Goal: Task Accomplishment & Management: Complete application form

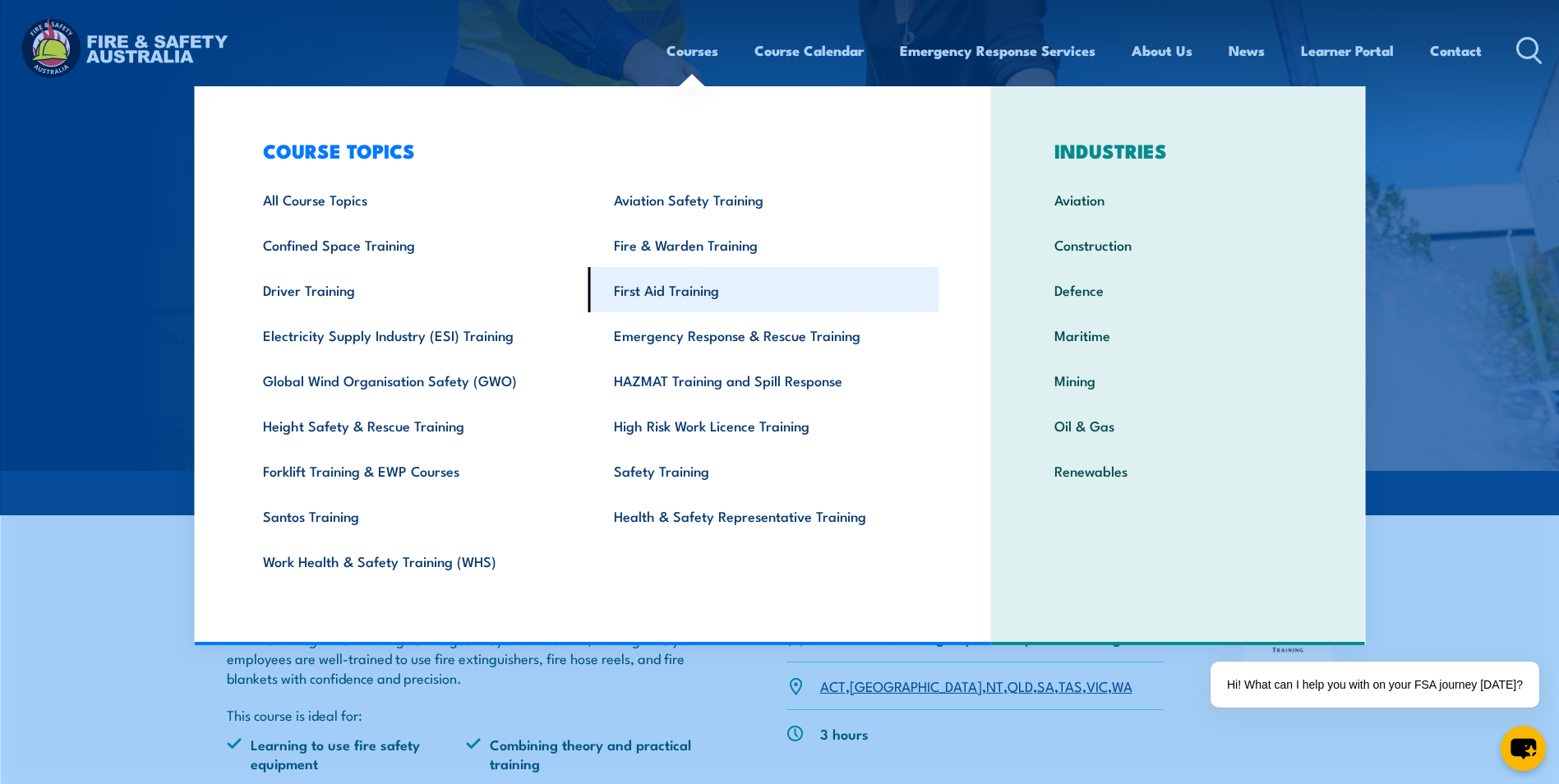
click at [692, 289] on link "First Aid Training" at bounding box center [764, 289] width 351 height 45
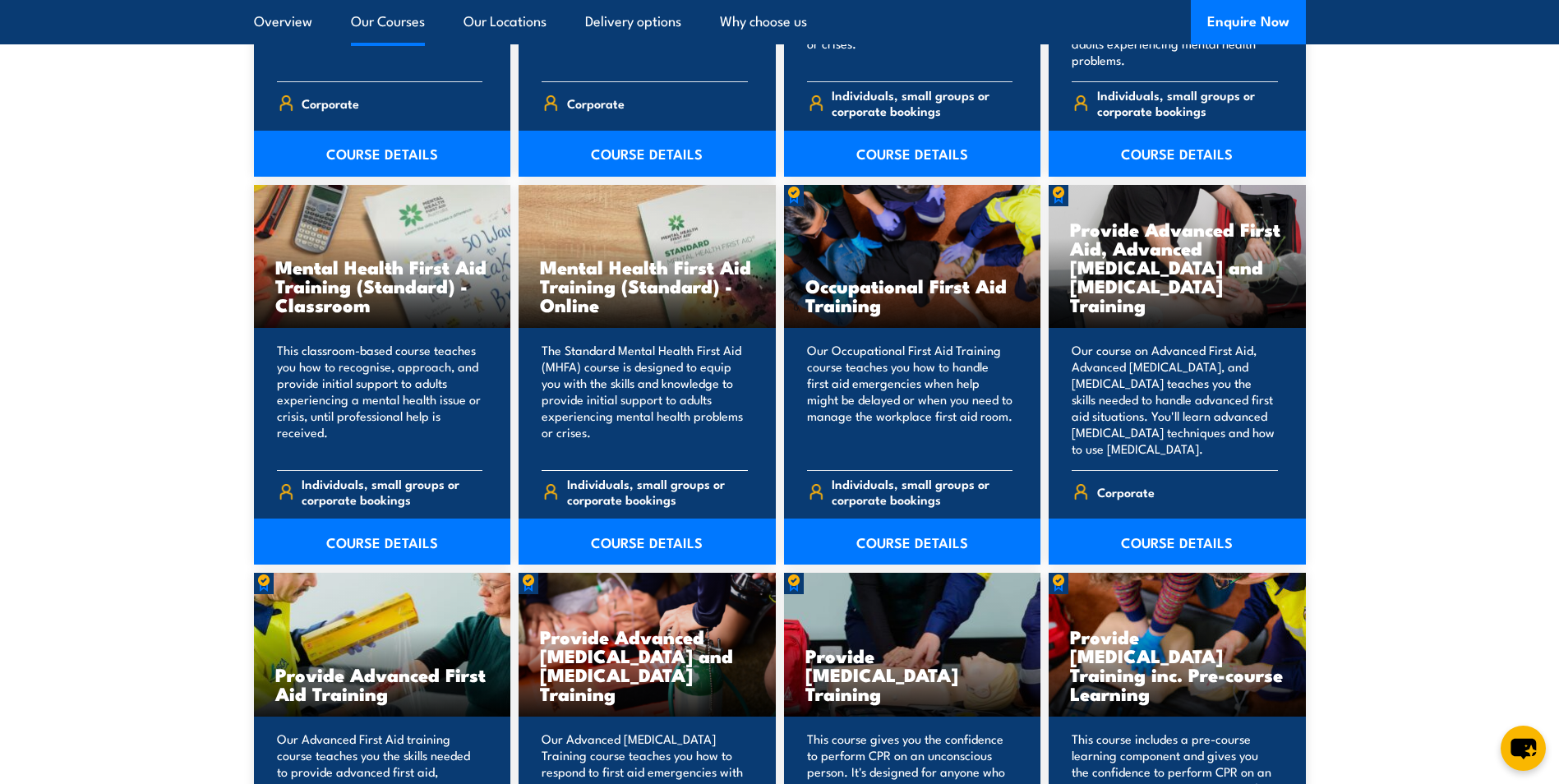
scroll to position [1644, 0]
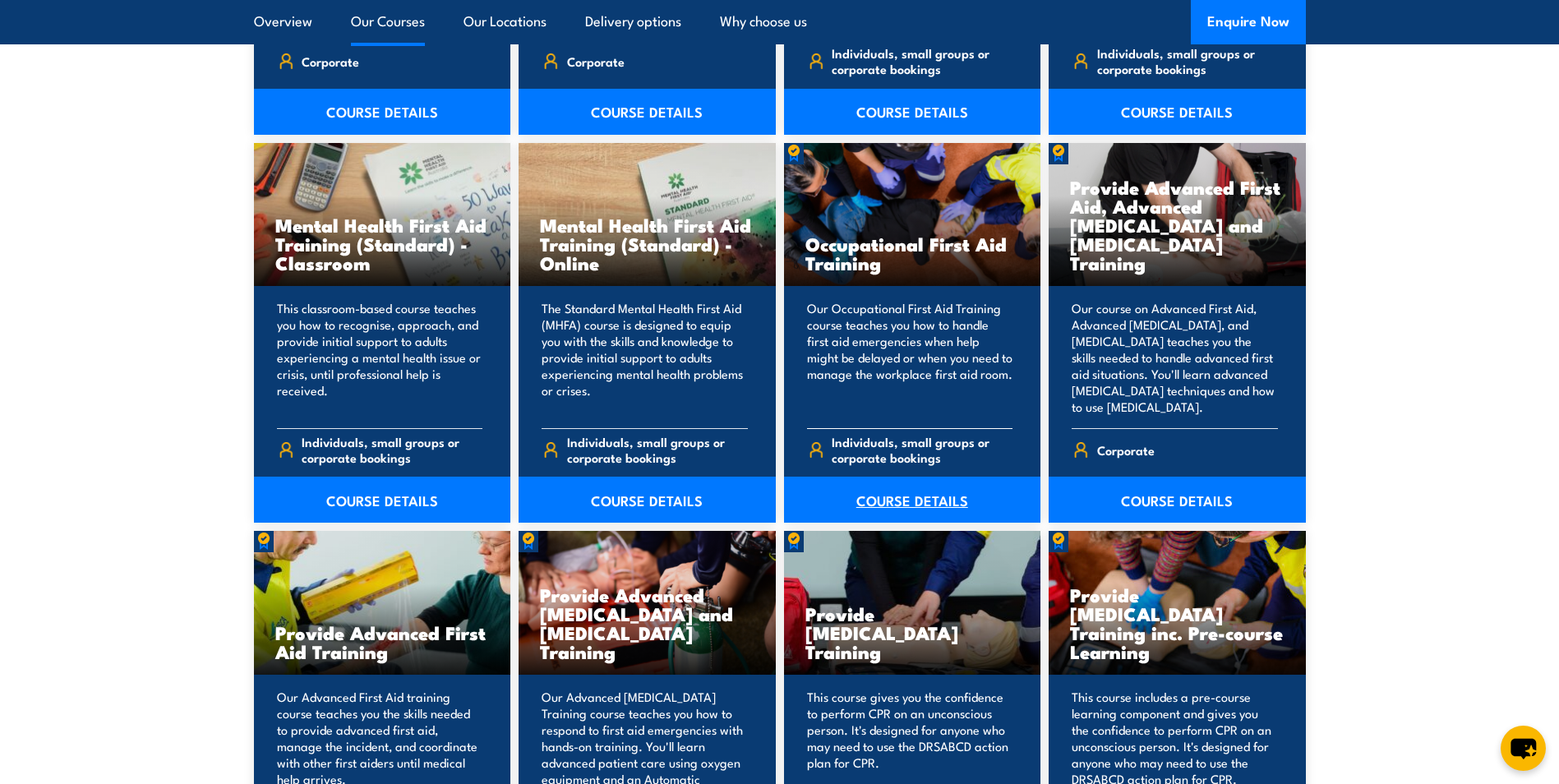
click at [917, 503] on link "COURSE DETAILS" at bounding box center [912, 499] width 258 height 46
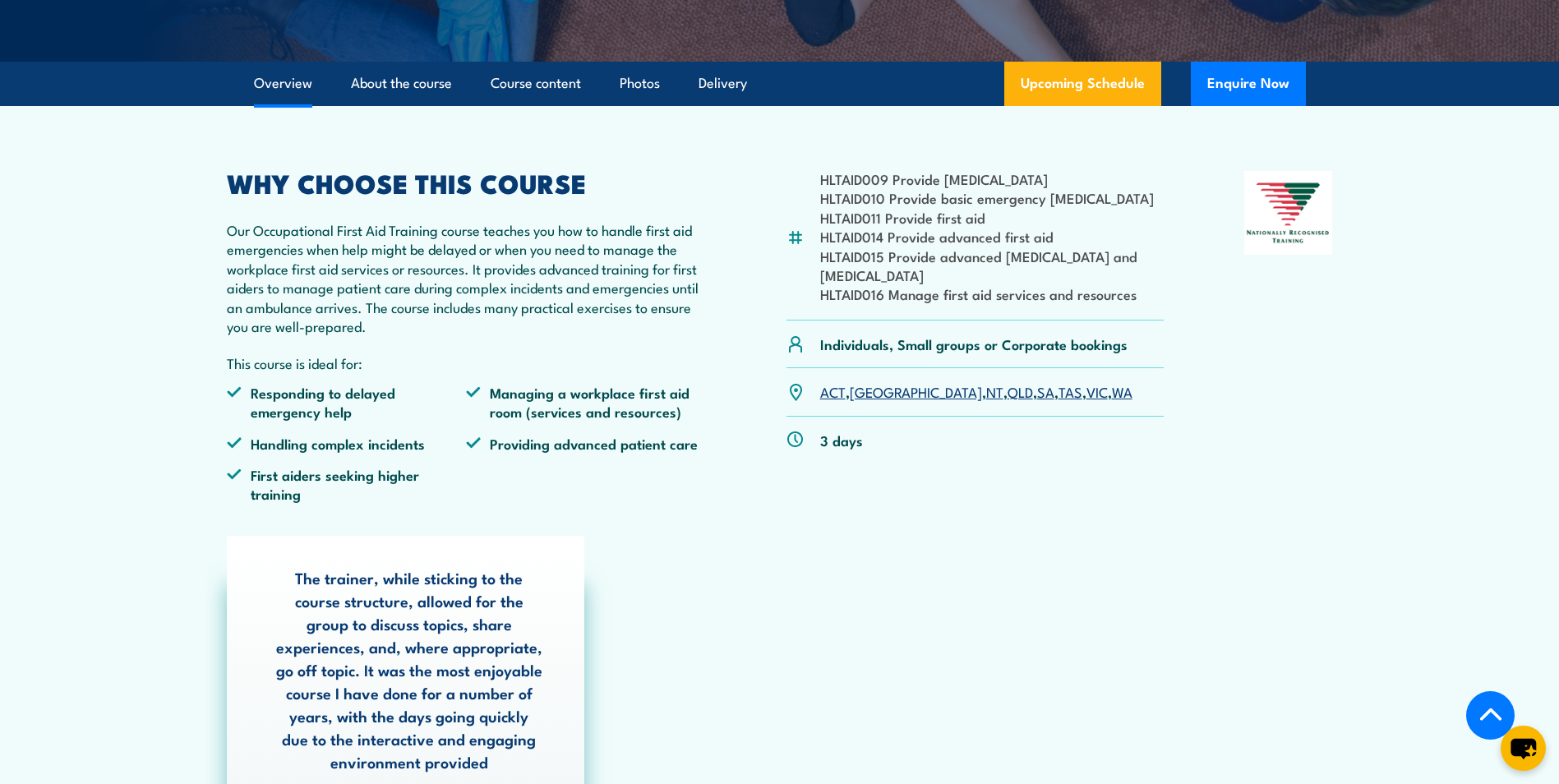
scroll to position [411, 0]
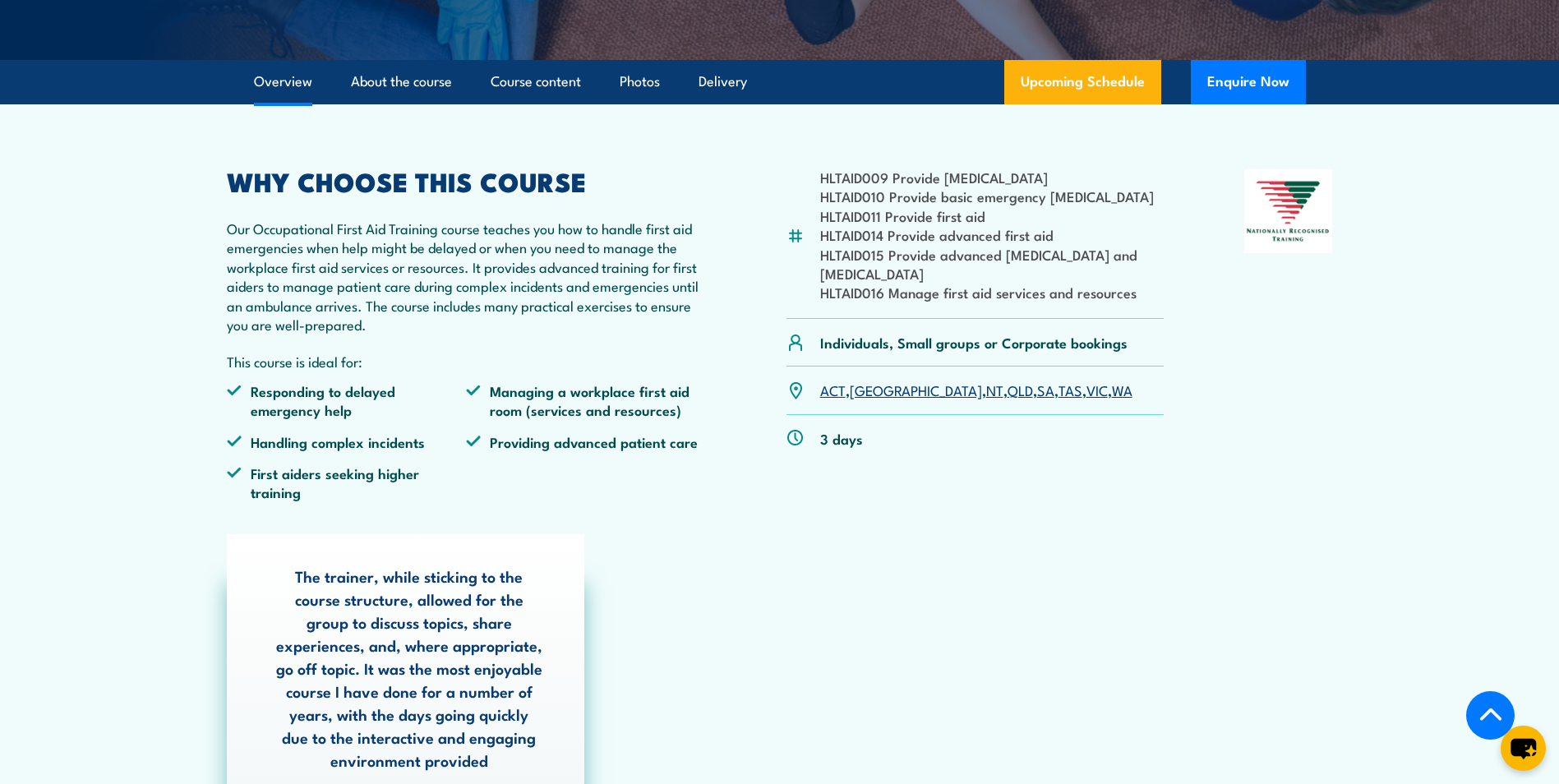
click at [832, 435] on p "3 days" at bounding box center [841, 439] width 43 height 19
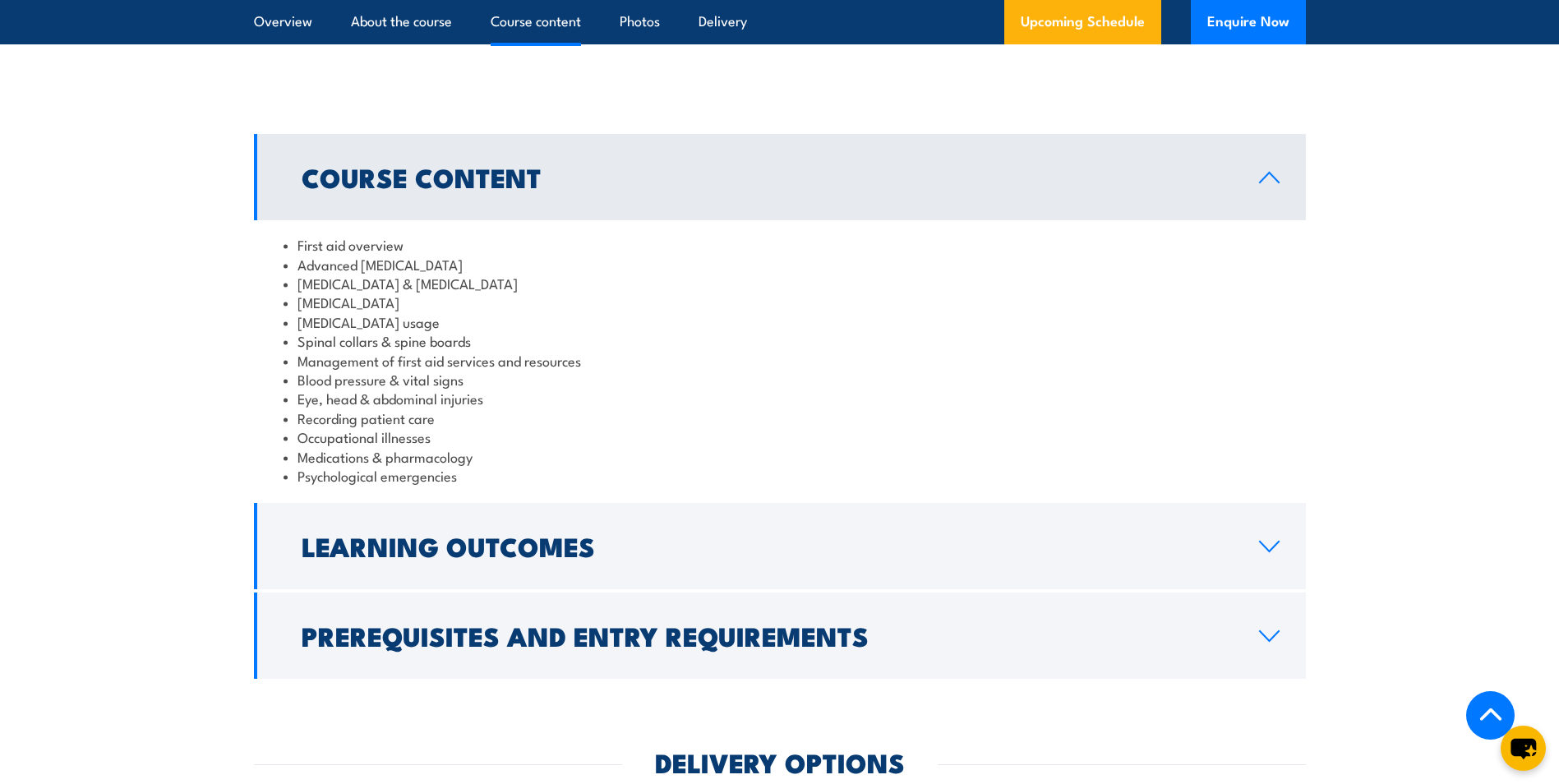
scroll to position [1644, 0]
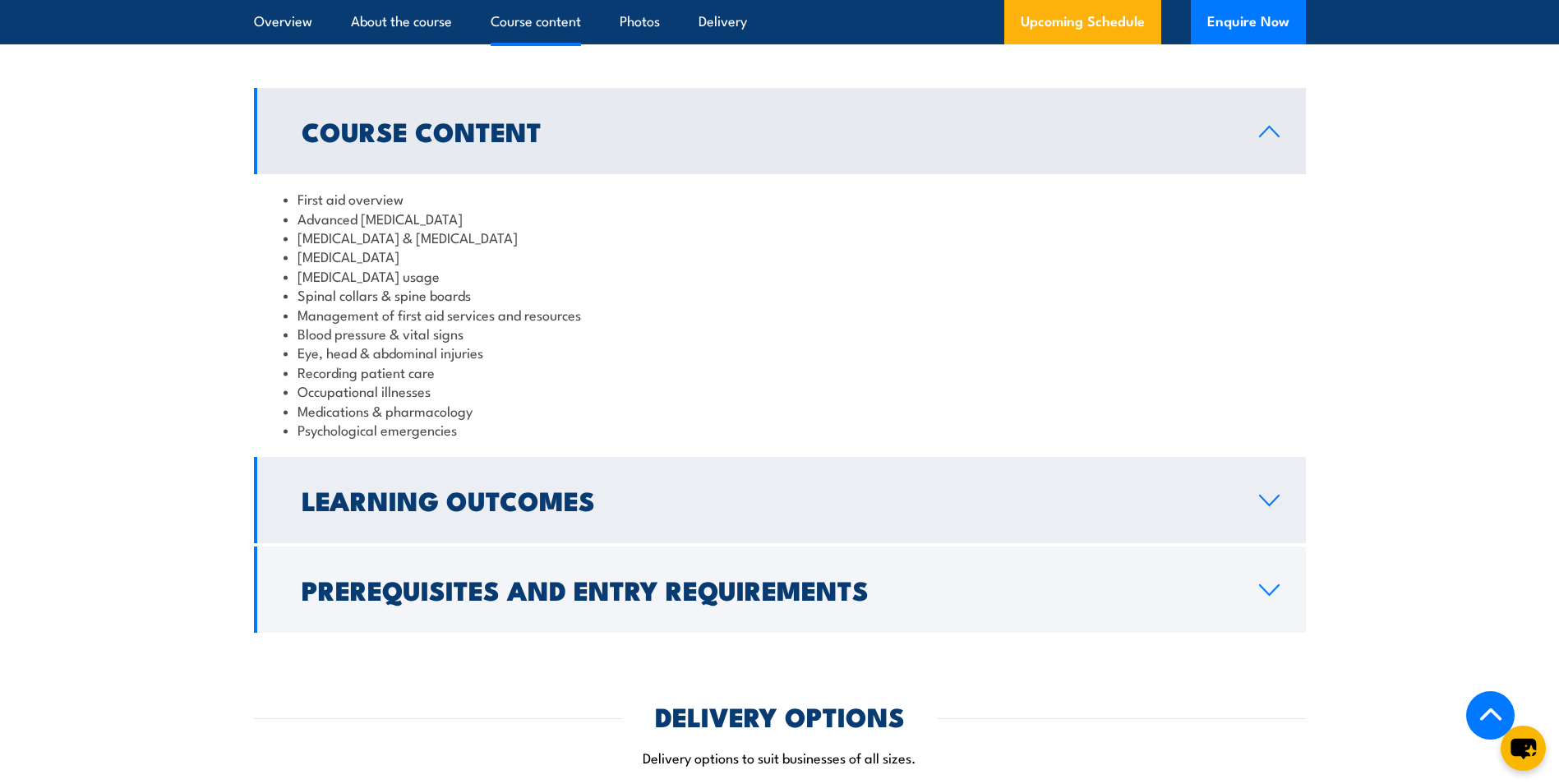
click at [751, 466] on link "Learning Outcomes" at bounding box center [780, 499] width 1053 height 86
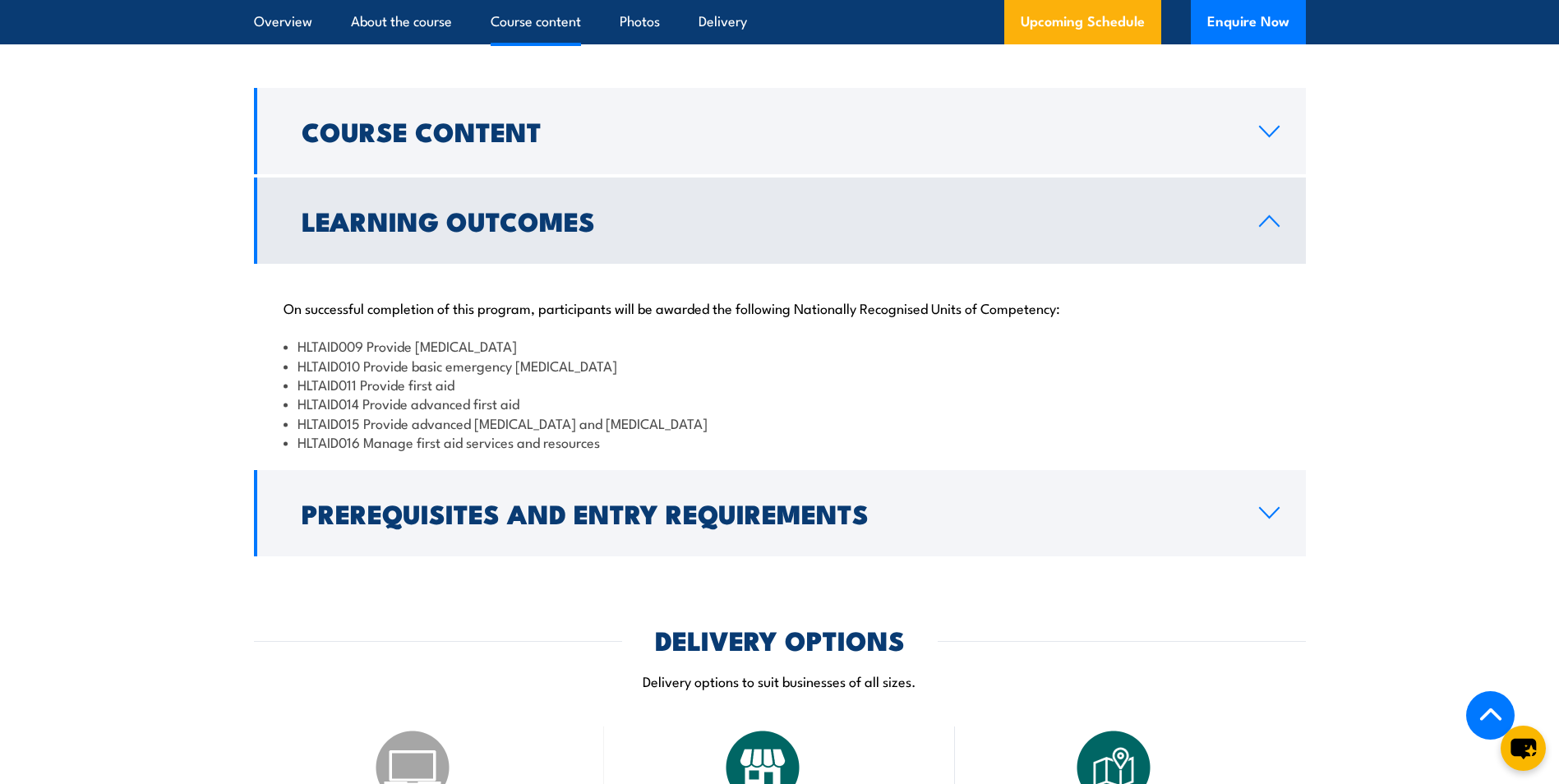
click at [737, 224] on link "Learning Outcomes" at bounding box center [780, 220] width 1053 height 86
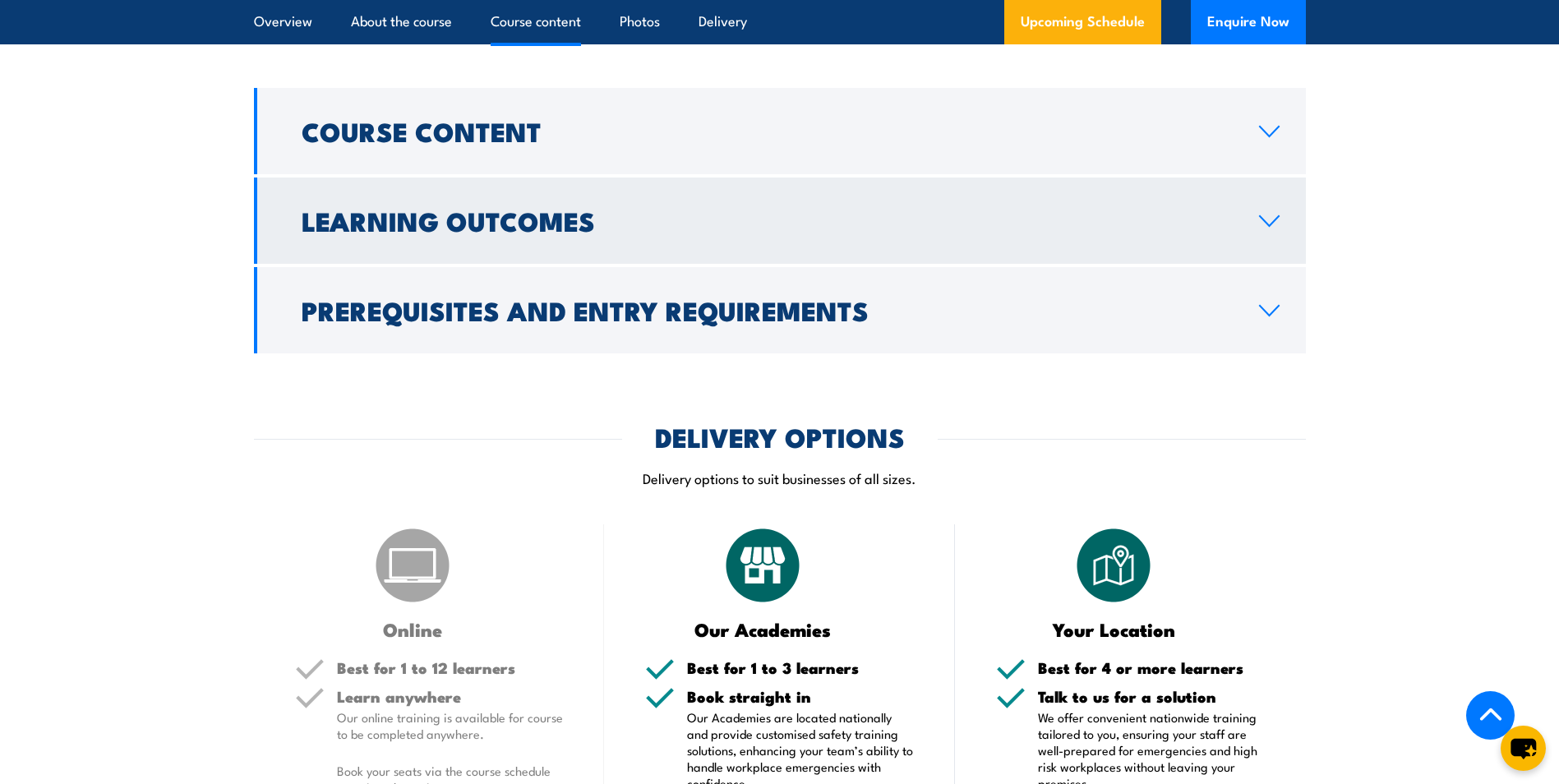
click at [737, 224] on link "Learning Outcomes" at bounding box center [780, 220] width 1053 height 86
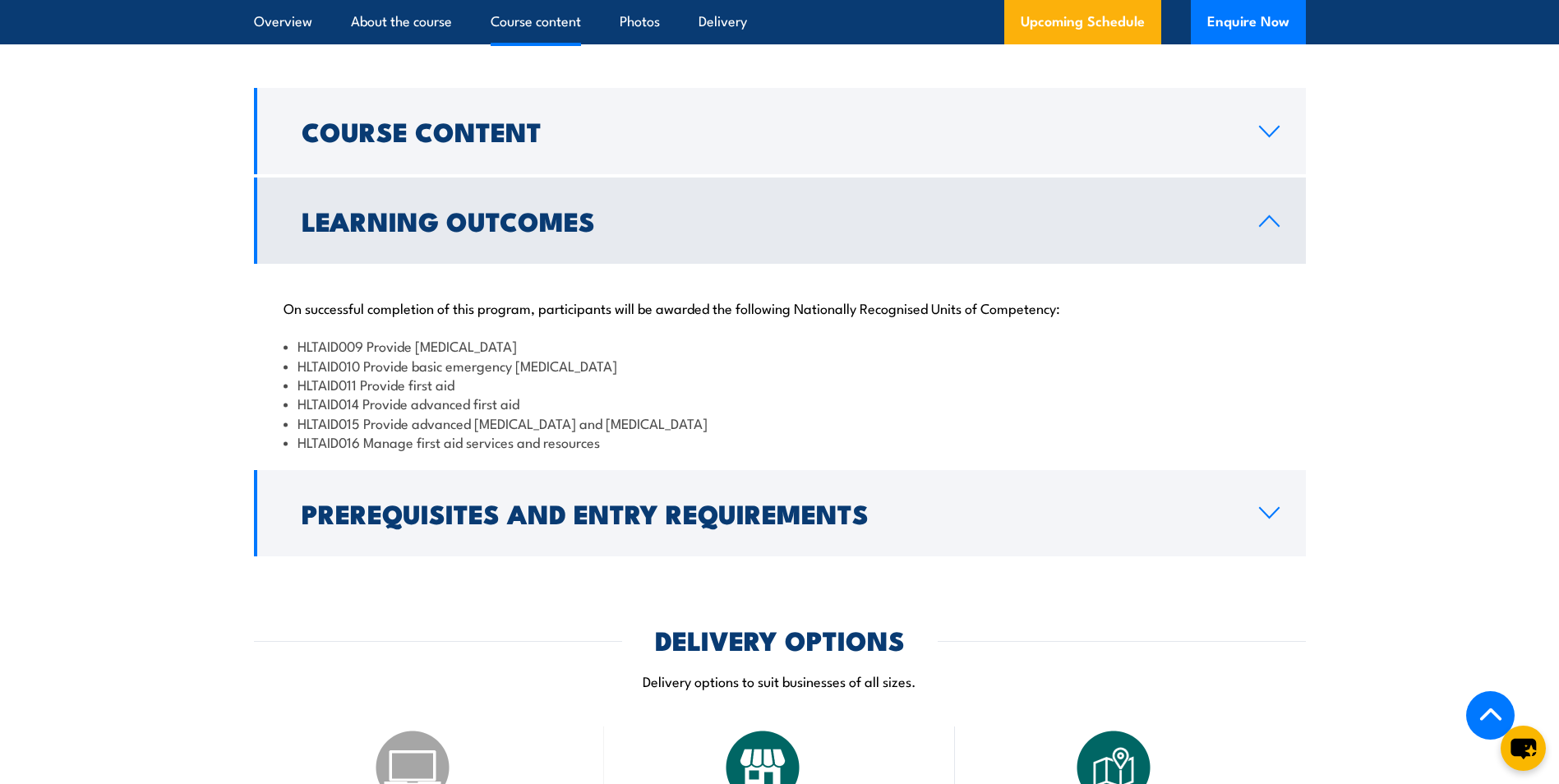
click at [740, 223] on link "Learning Outcomes" at bounding box center [780, 220] width 1053 height 86
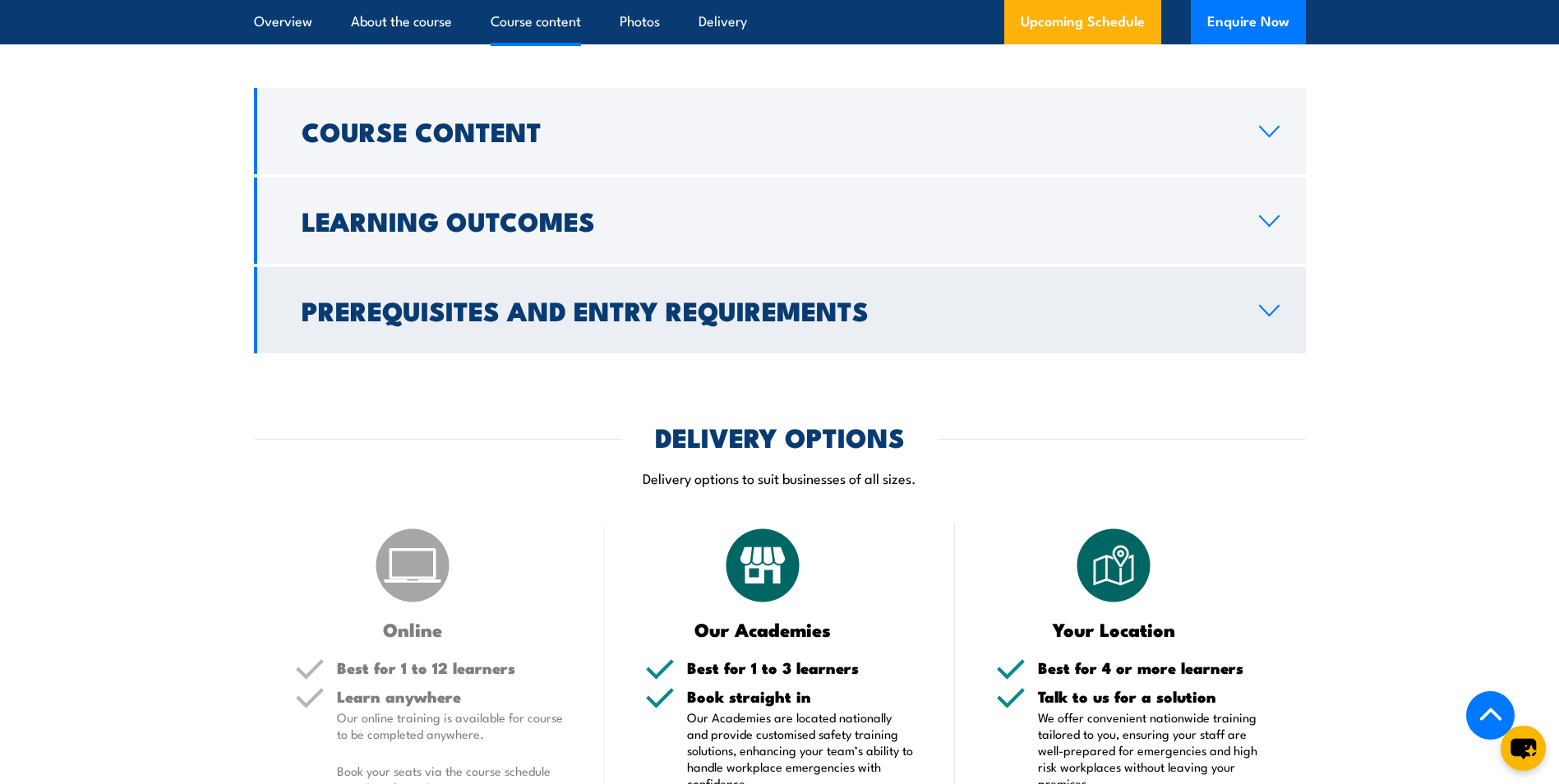
click at [1278, 304] on icon at bounding box center [1270, 310] width 23 height 14
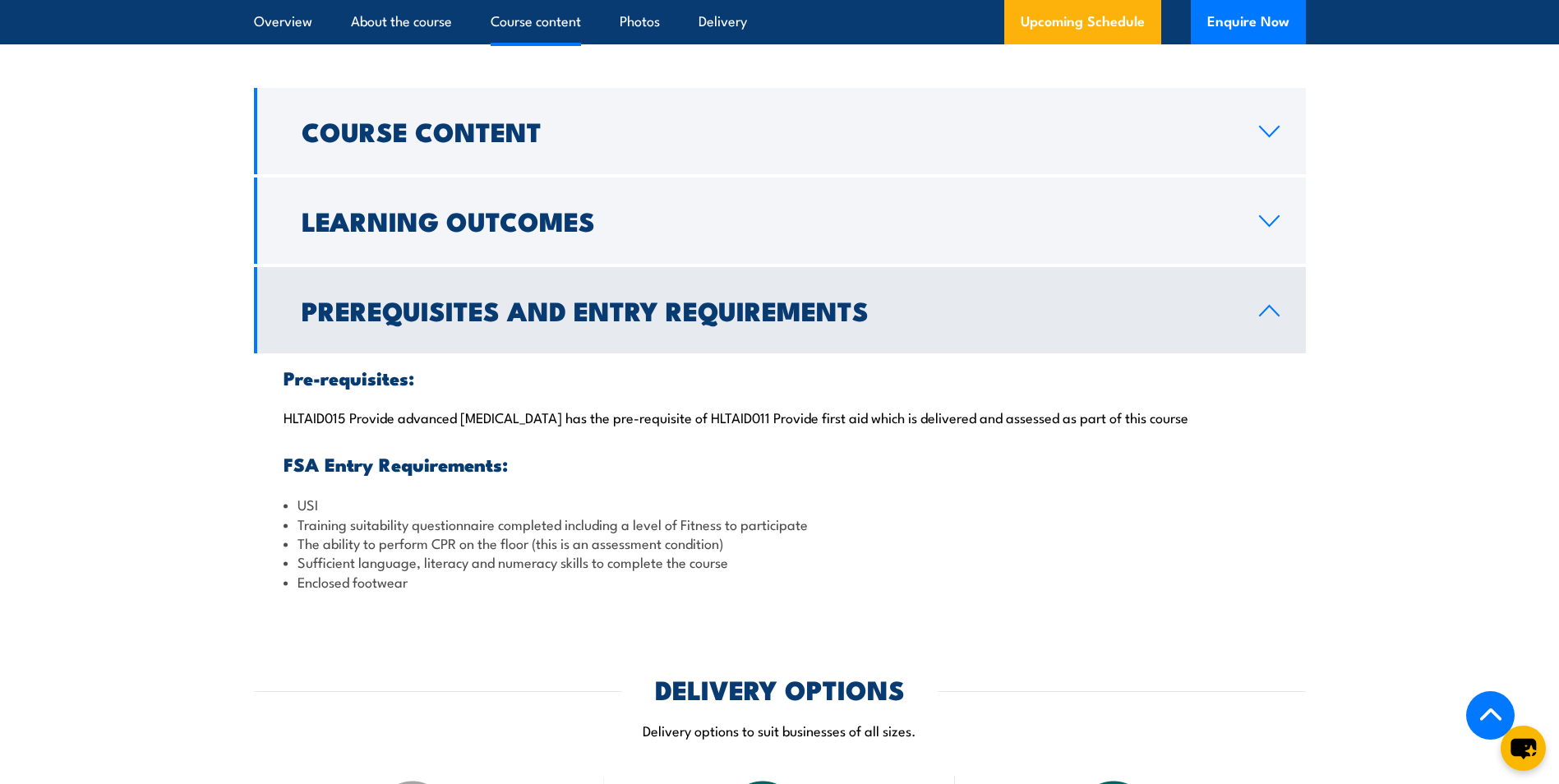
click at [1271, 304] on icon at bounding box center [1270, 310] width 23 height 14
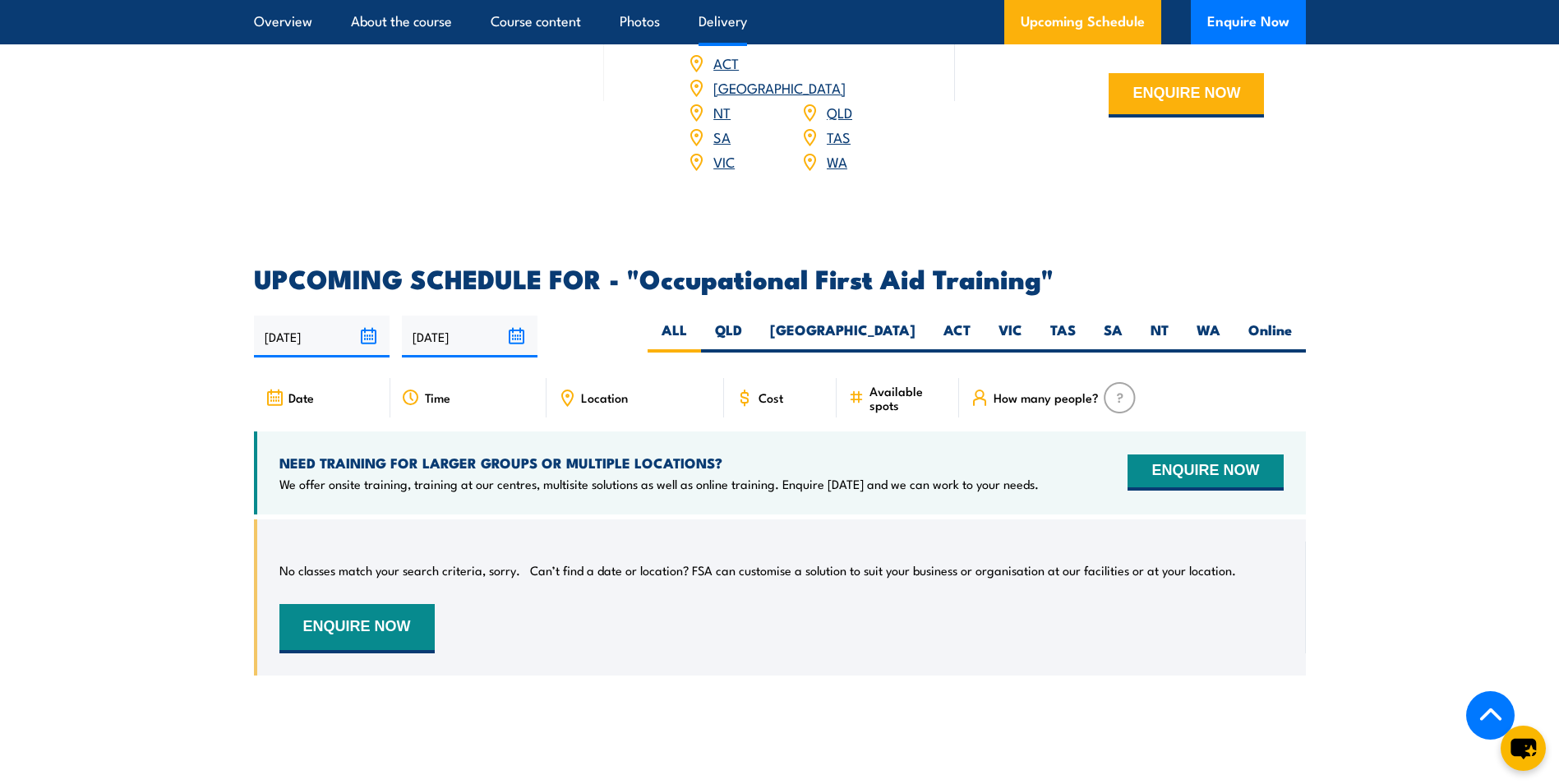
scroll to position [2466, 0]
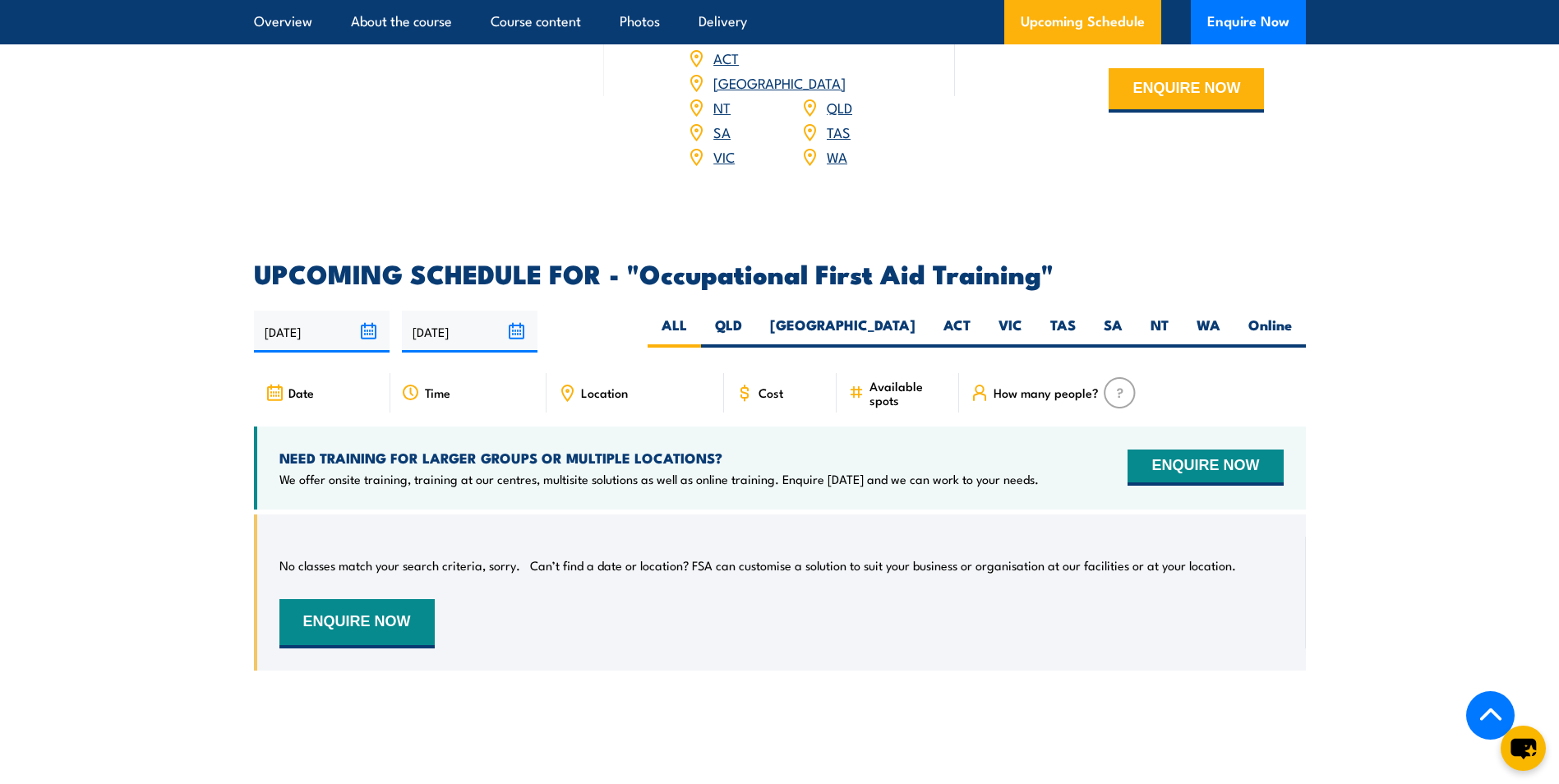
click at [808, 373] on div "Cost" at bounding box center [780, 393] width 113 height 40
click at [778, 385] on span "Cost" at bounding box center [770, 392] width 24 height 14
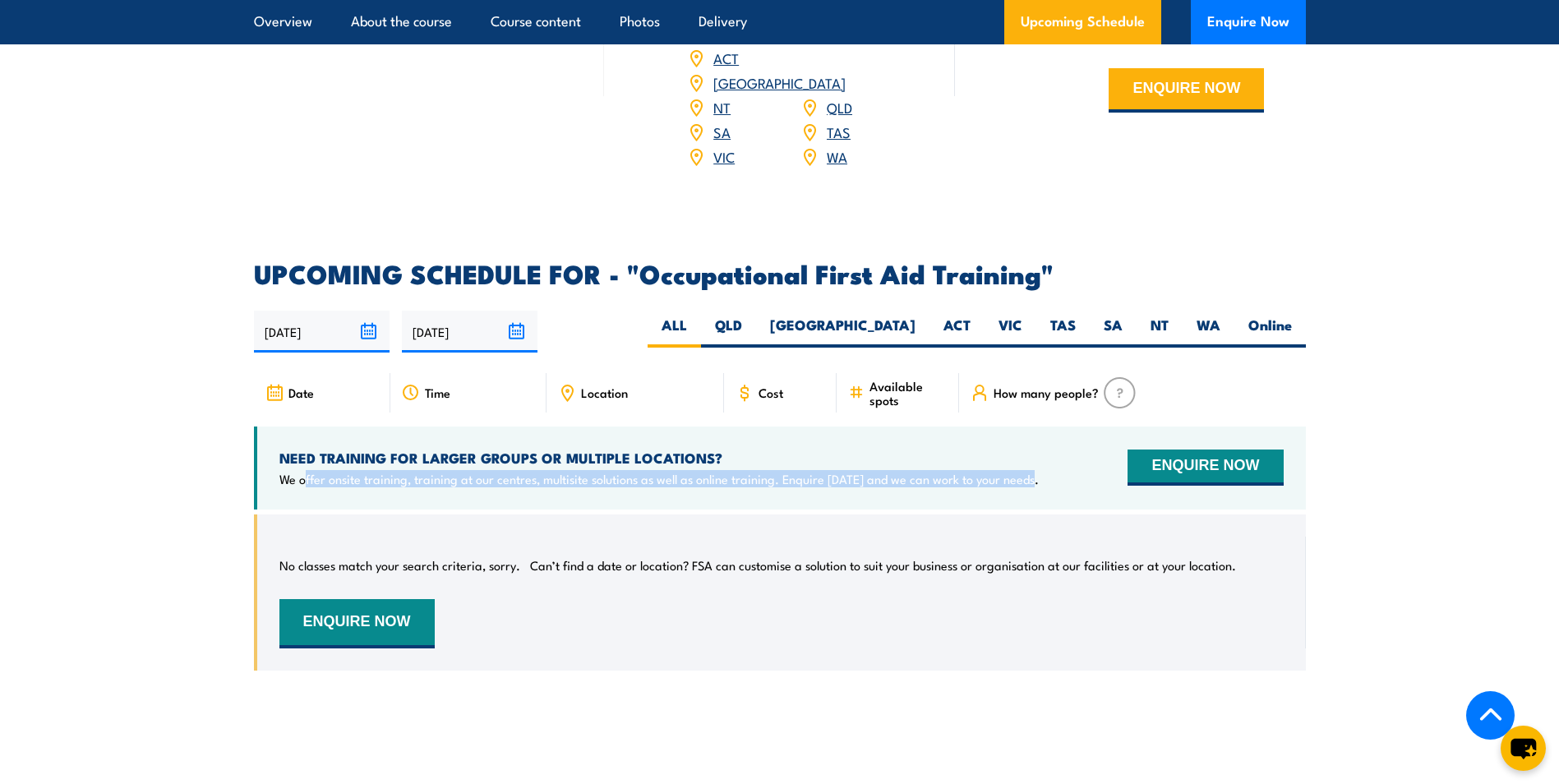
drag, startPoint x: 378, startPoint y: 435, endPoint x: 1056, endPoint y: 439, distance: 678.0
click at [1056, 439] on div "NEED TRAINING FOR LARGER GROUPS OR MULTIPLE LOCATIONS? We offer onsite training…" at bounding box center [780, 468] width 1053 height 83
drag, startPoint x: 1056, startPoint y: 439, endPoint x: 909, endPoint y: 453, distance: 147.7
click at [909, 453] on div "NEED TRAINING FOR LARGER GROUPS OR MULTIPLE LOCATIONS? We offer onsite training…" at bounding box center [780, 468] width 1053 height 83
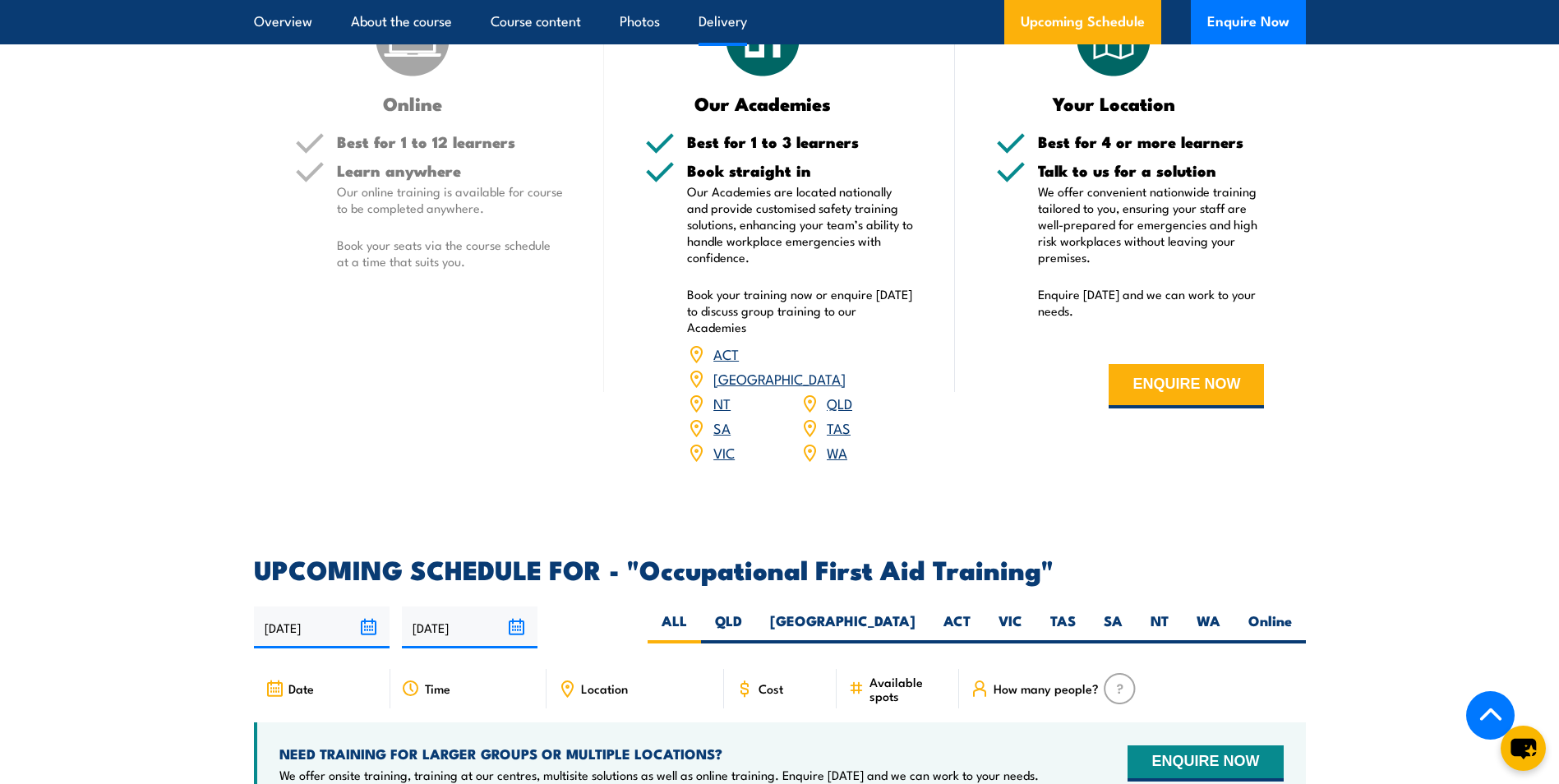
scroll to position [2138, 0]
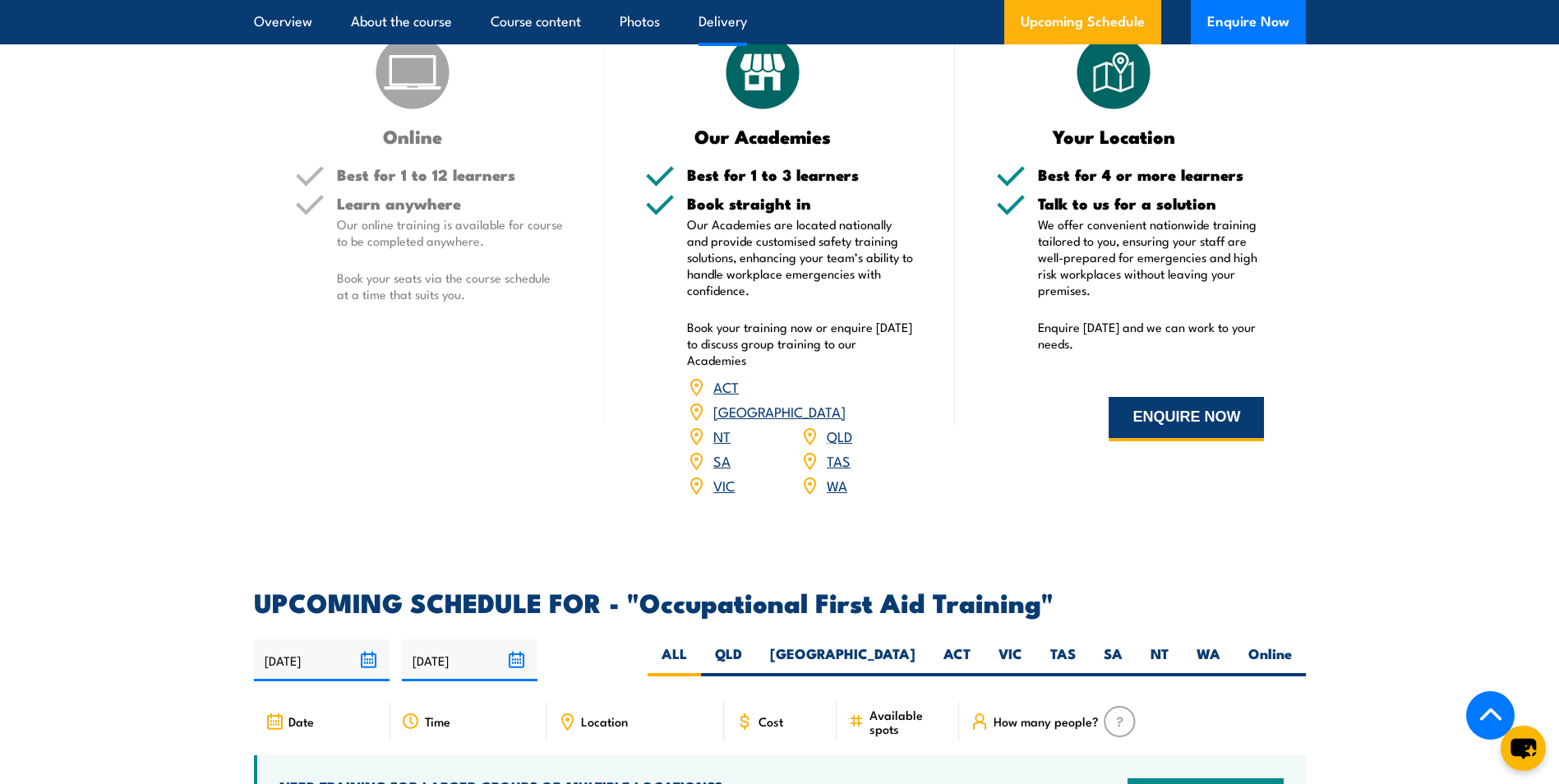
click at [1206, 400] on button "ENQUIRE NOW" at bounding box center [1186, 419] width 156 height 44
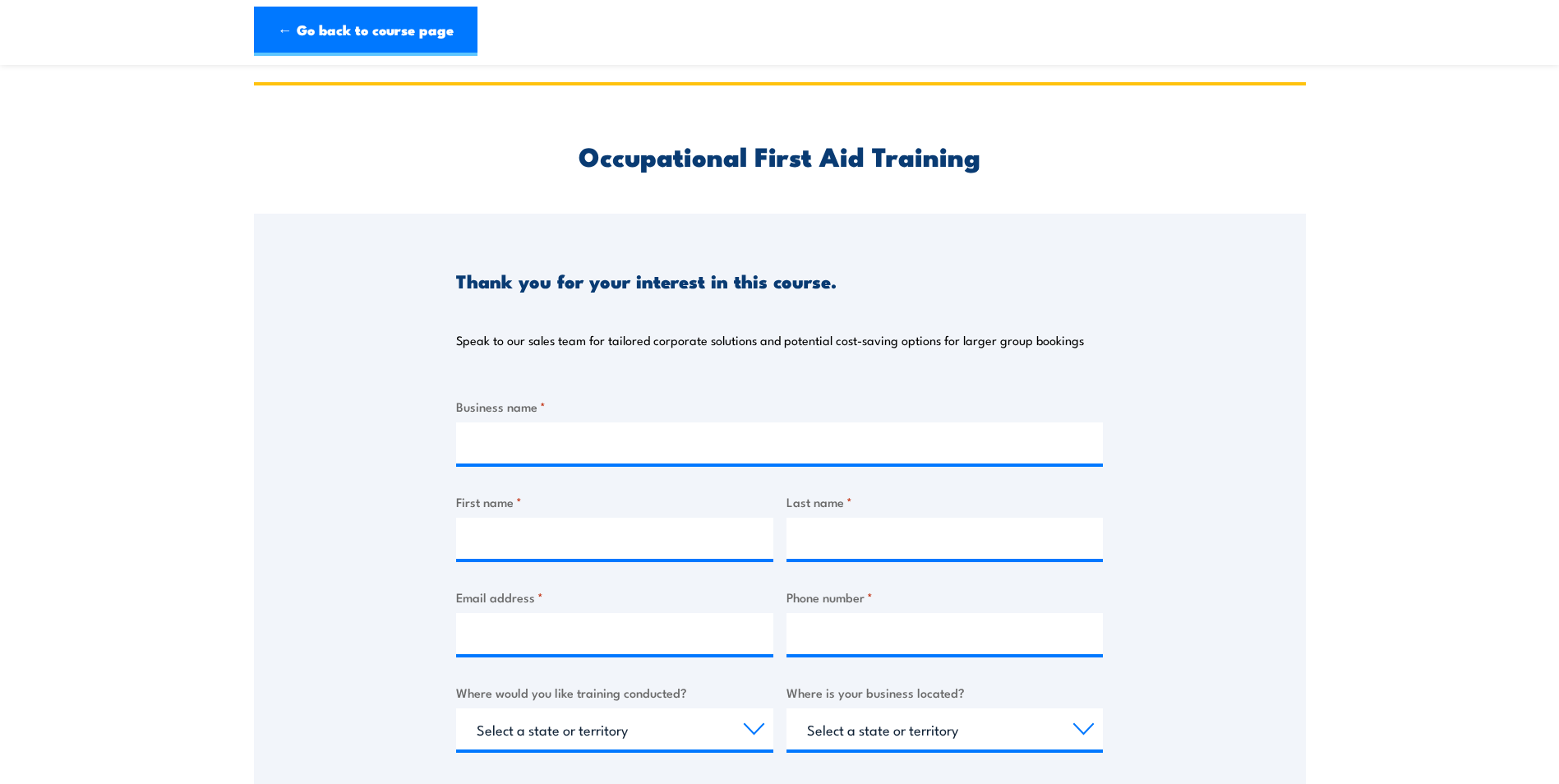
scroll to position [82, 0]
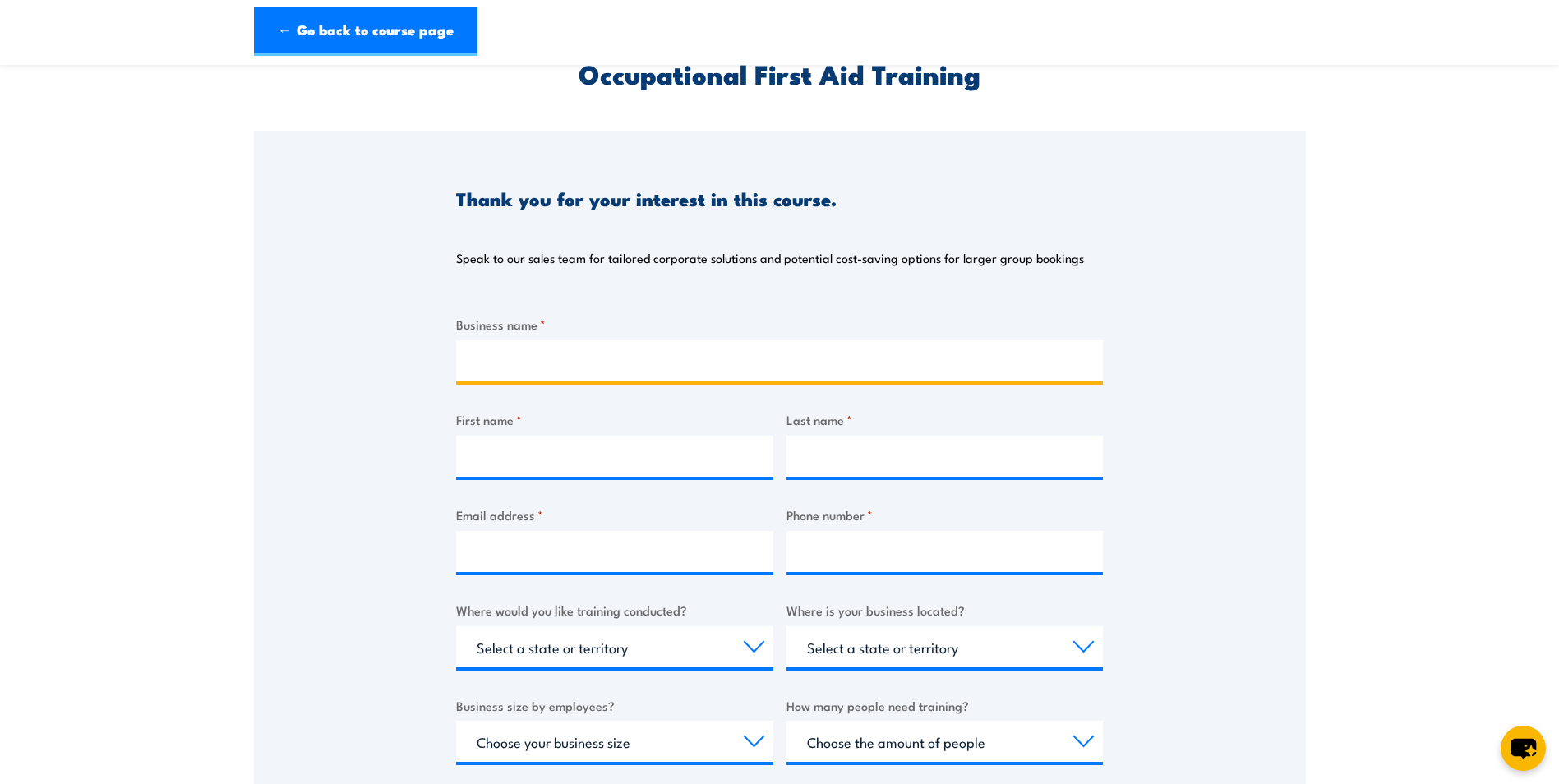
click at [606, 354] on input "Business name *" at bounding box center [780, 360] width 647 height 41
type input "Aube Projects"
type input "Claire"
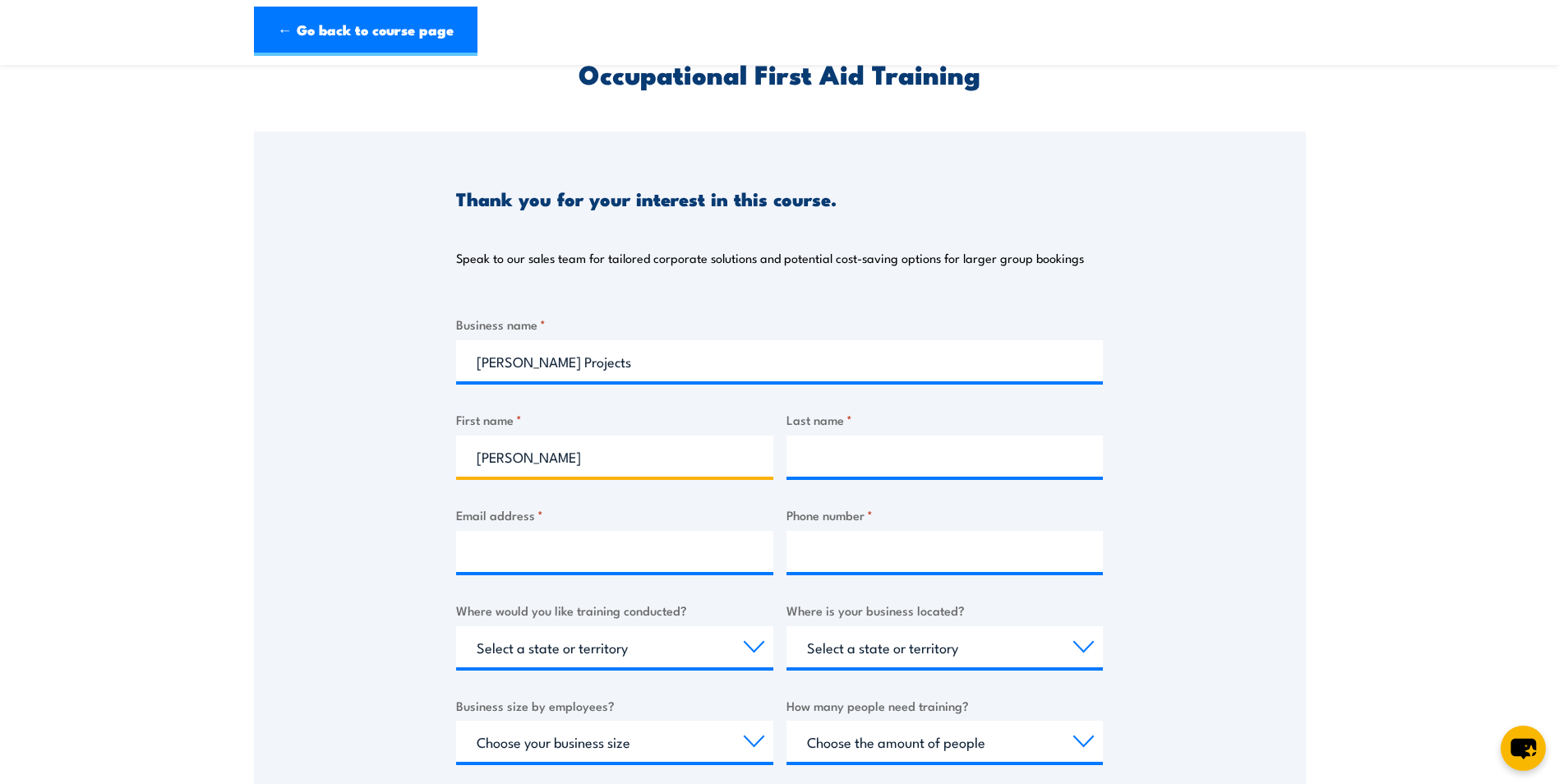
type input "Ahrens"
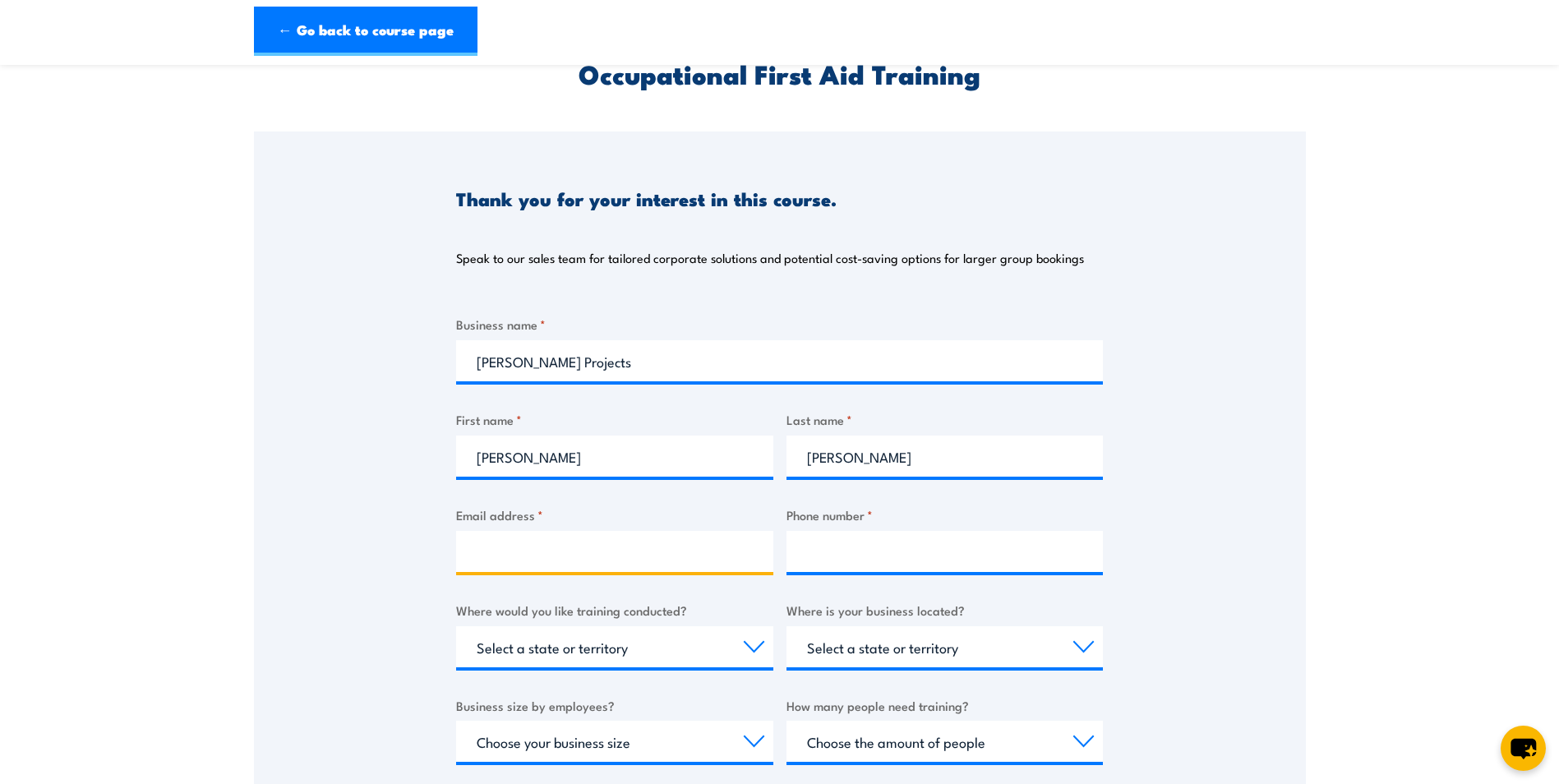
type input "claire@aubeprojects.com.au"
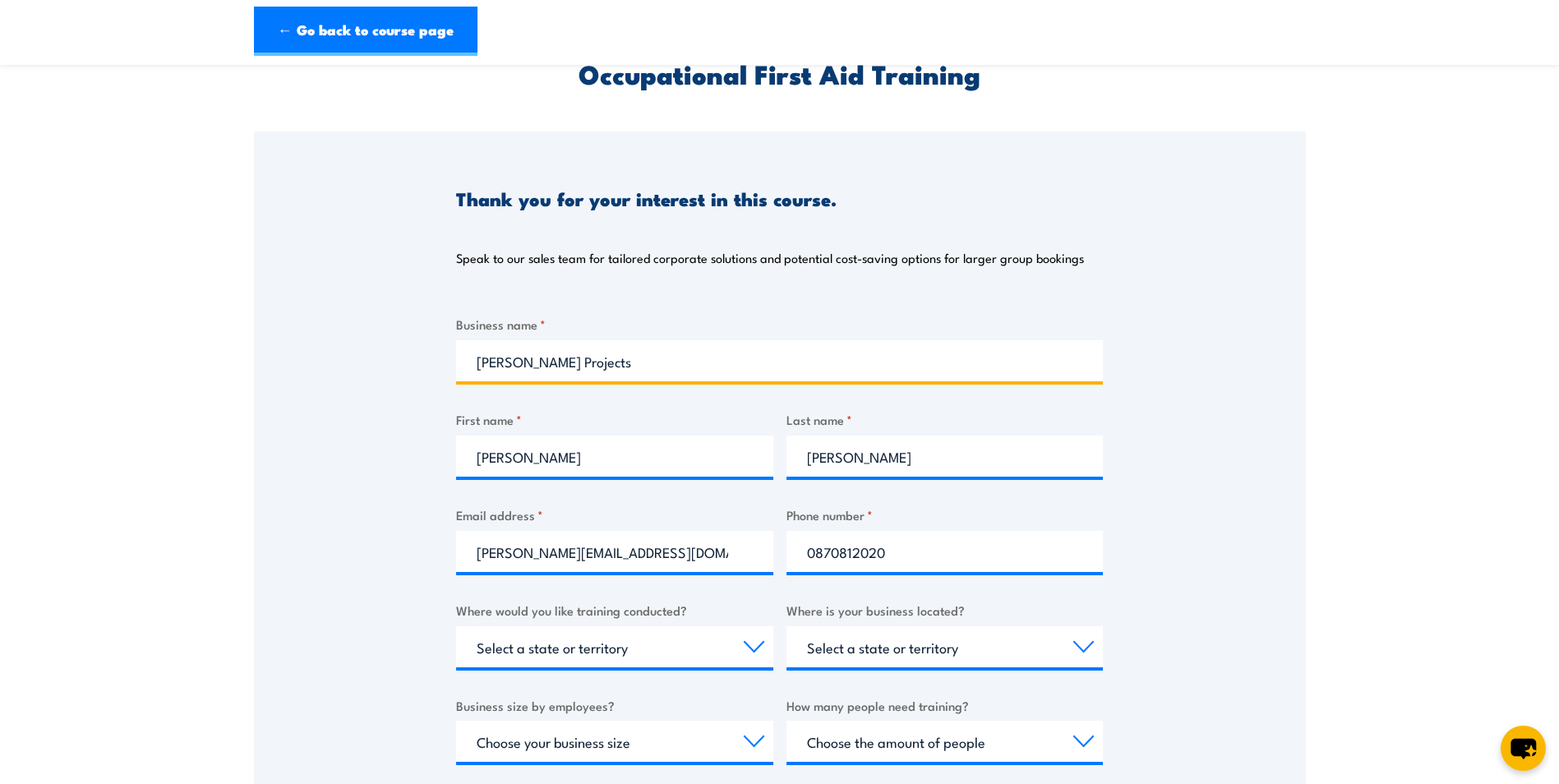
scroll to position [247, 0]
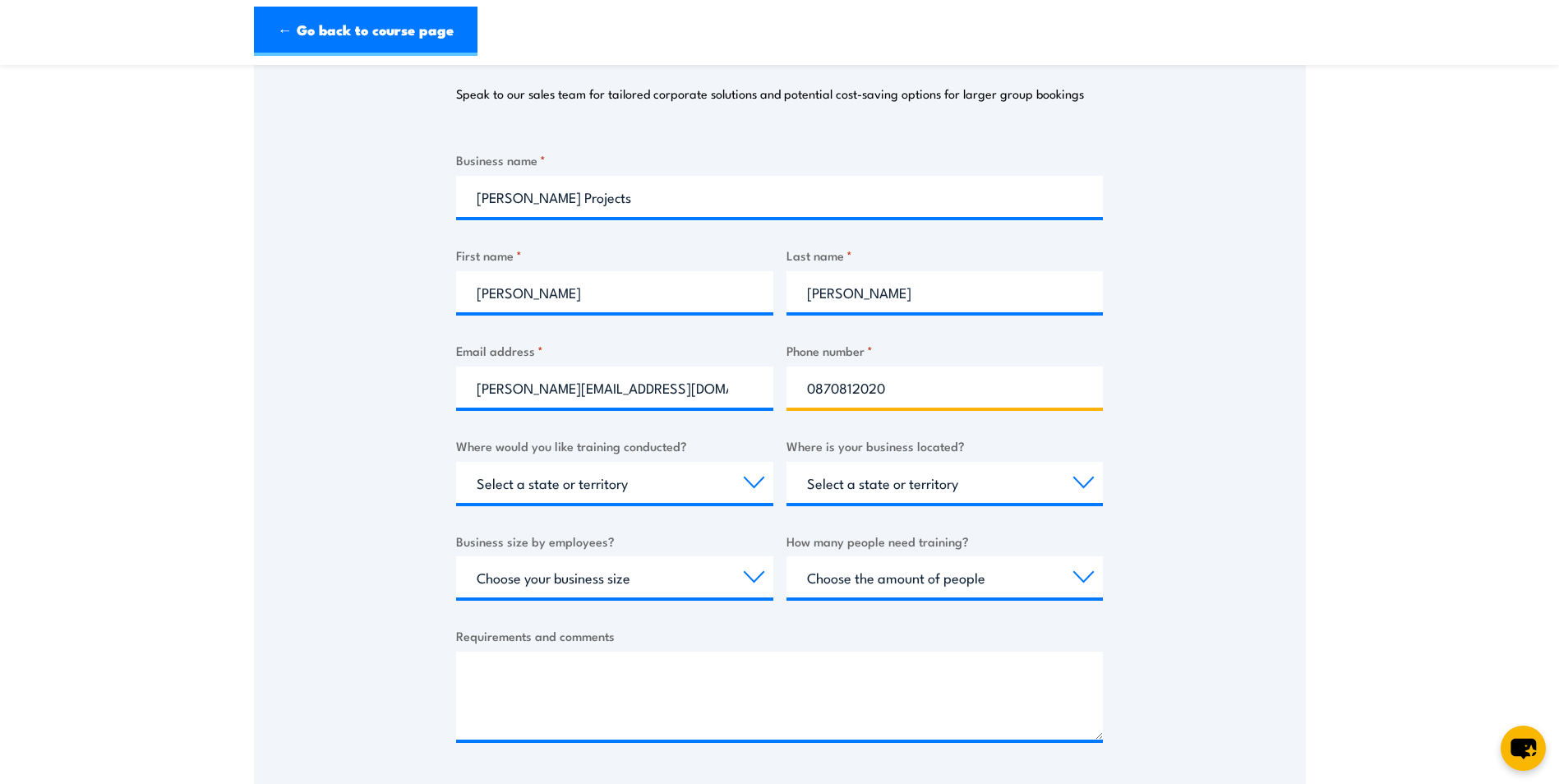
click at [783, 389] on div "Business name * Aube Projects First name * Claire Last name * Ahrens Email addr…" at bounding box center [780, 459] width 647 height 619
type input "0405152202"
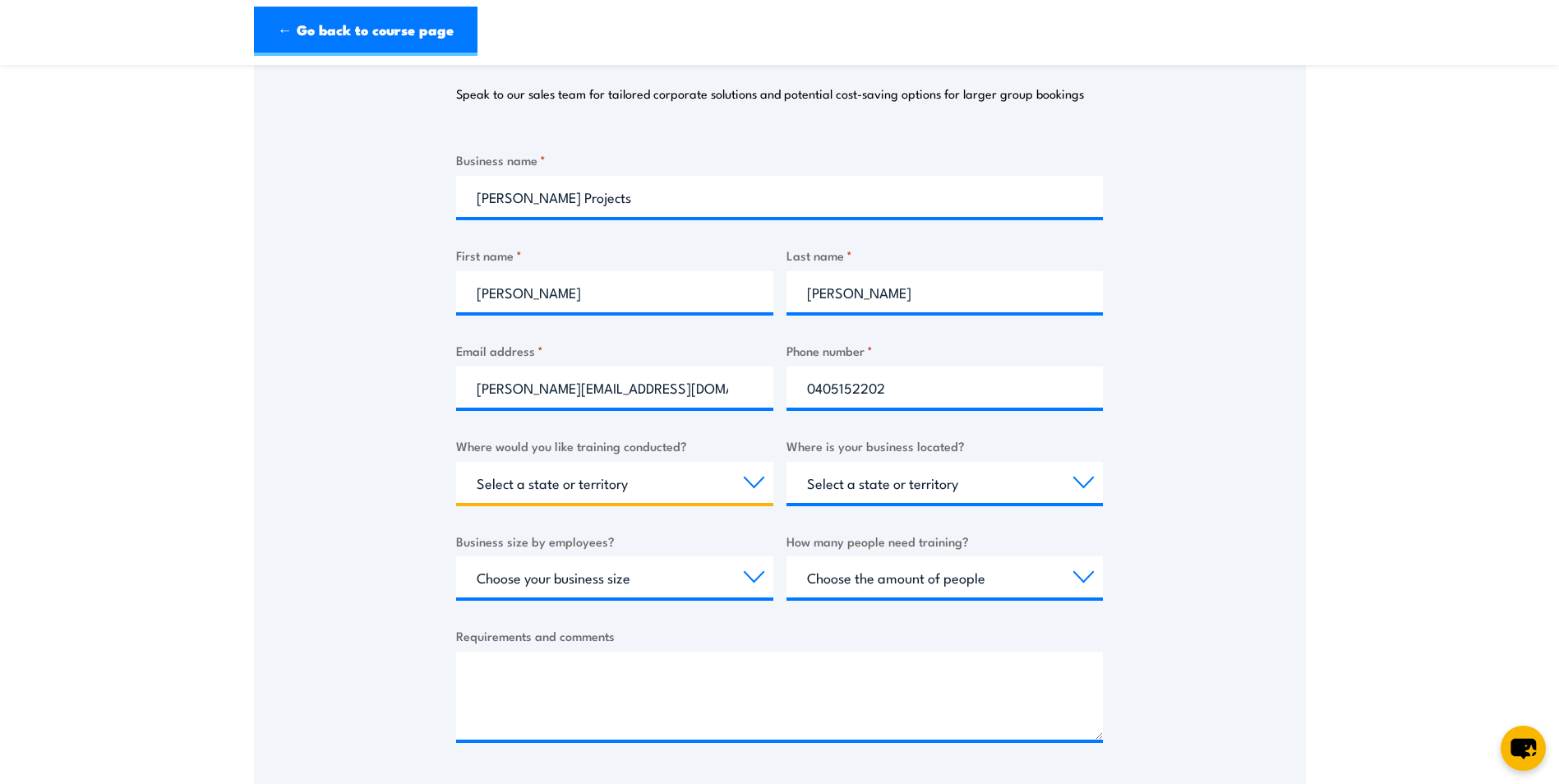
click at [685, 489] on select "Select a state or territory Nationally - multiple locations QLD NSW VIC SA ACT …" at bounding box center [615, 482] width 317 height 41
select select "SA"
click at [457, 462] on select "Select a state or territory Nationally - multiple locations QLD NSW VIC SA ACT …" at bounding box center [615, 482] width 317 height 41
click at [839, 509] on div "Business name * Aube Projects First name * Claire Last name * Ahrens Email addr…" at bounding box center [780, 459] width 647 height 619
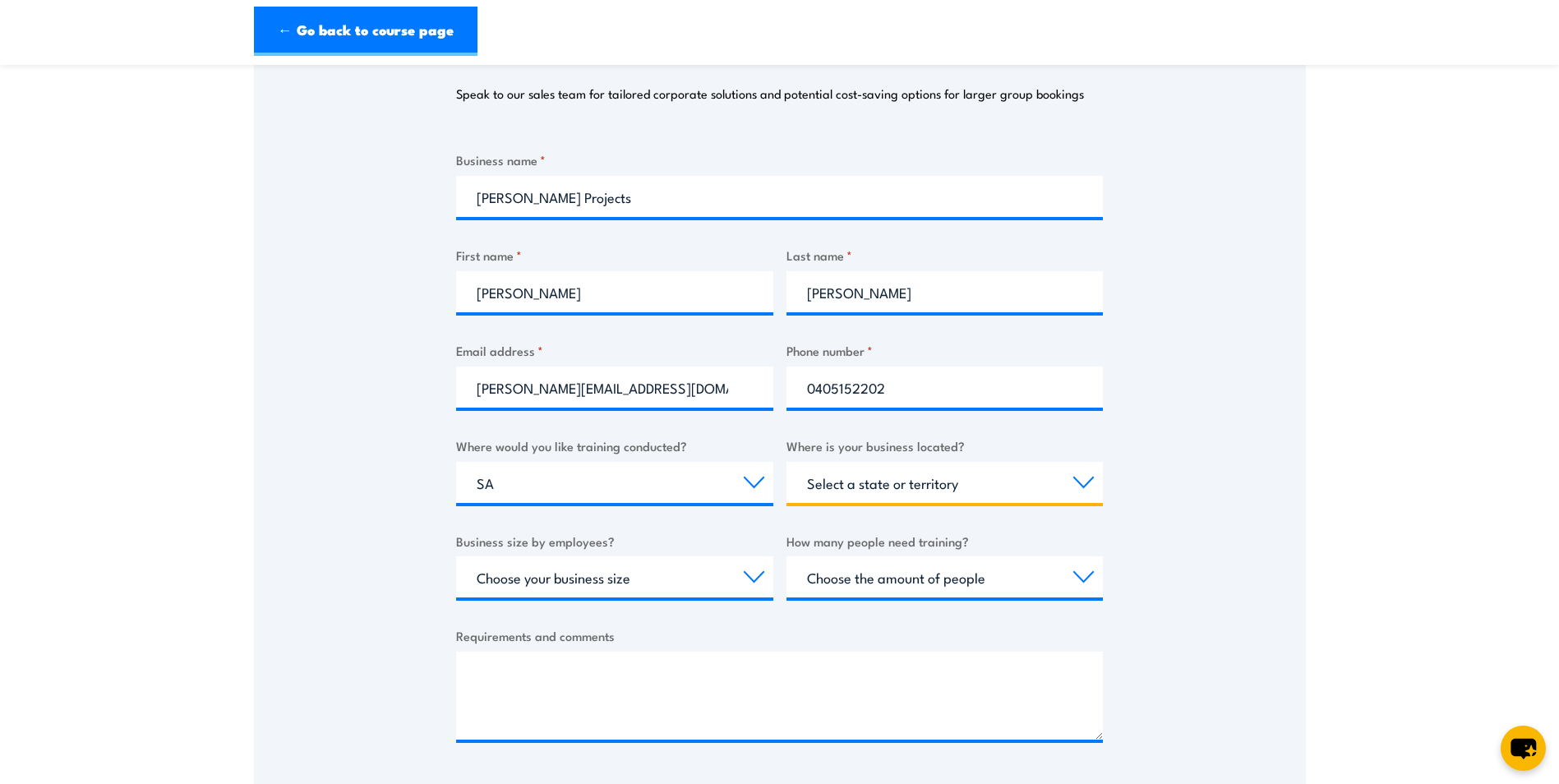
click at [846, 493] on select "Select a state or territory QLD NSW VIC SA ACT WA TAS NT" at bounding box center [945, 482] width 317 height 41
select select "SA"
click at [787, 462] on select "Select a state or territory QLD NSW VIC SA ACT WA TAS NT" at bounding box center [945, 482] width 317 height 41
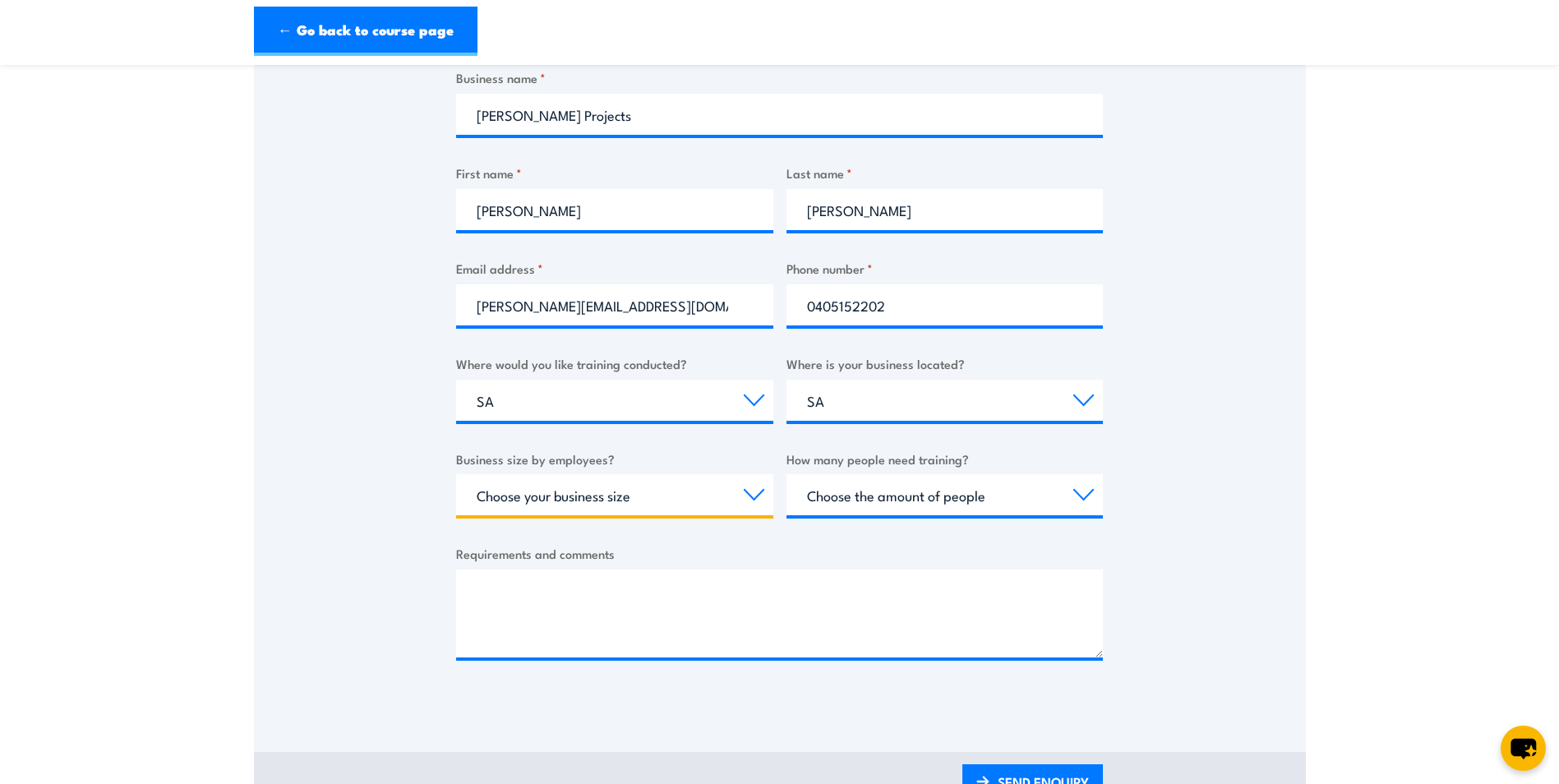
click at [691, 489] on select "Choose your business size 1 to 19 20 to 199 200+" at bounding box center [615, 495] width 317 height 41
select select "1 to 19"
click at [457, 475] on select "Choose your business size 1 to 19 20 to 199 200+" at bounding box center [615, 495] width 317 height 41
click at [900, 493] on select "Choose the amount of people 1 to 4 5 to 19 20+" at bounding box center [945, 495] width 317 height 41
select select "5 to 19"
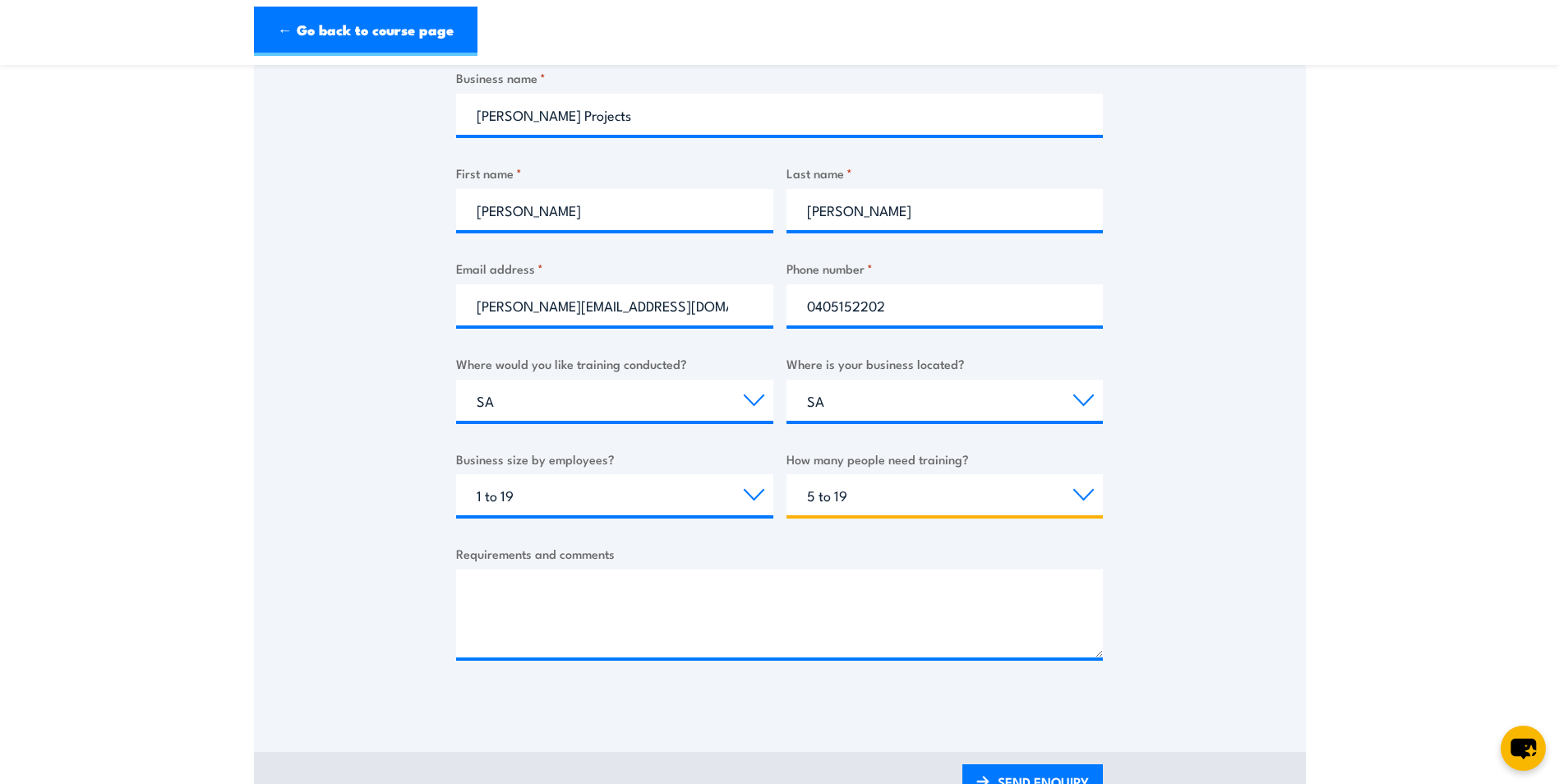
click at [787, 475] on select "Choose the amount of people 1 to 4 5 to 19 20+" at bounding box center [945, 495] width 317 height 41
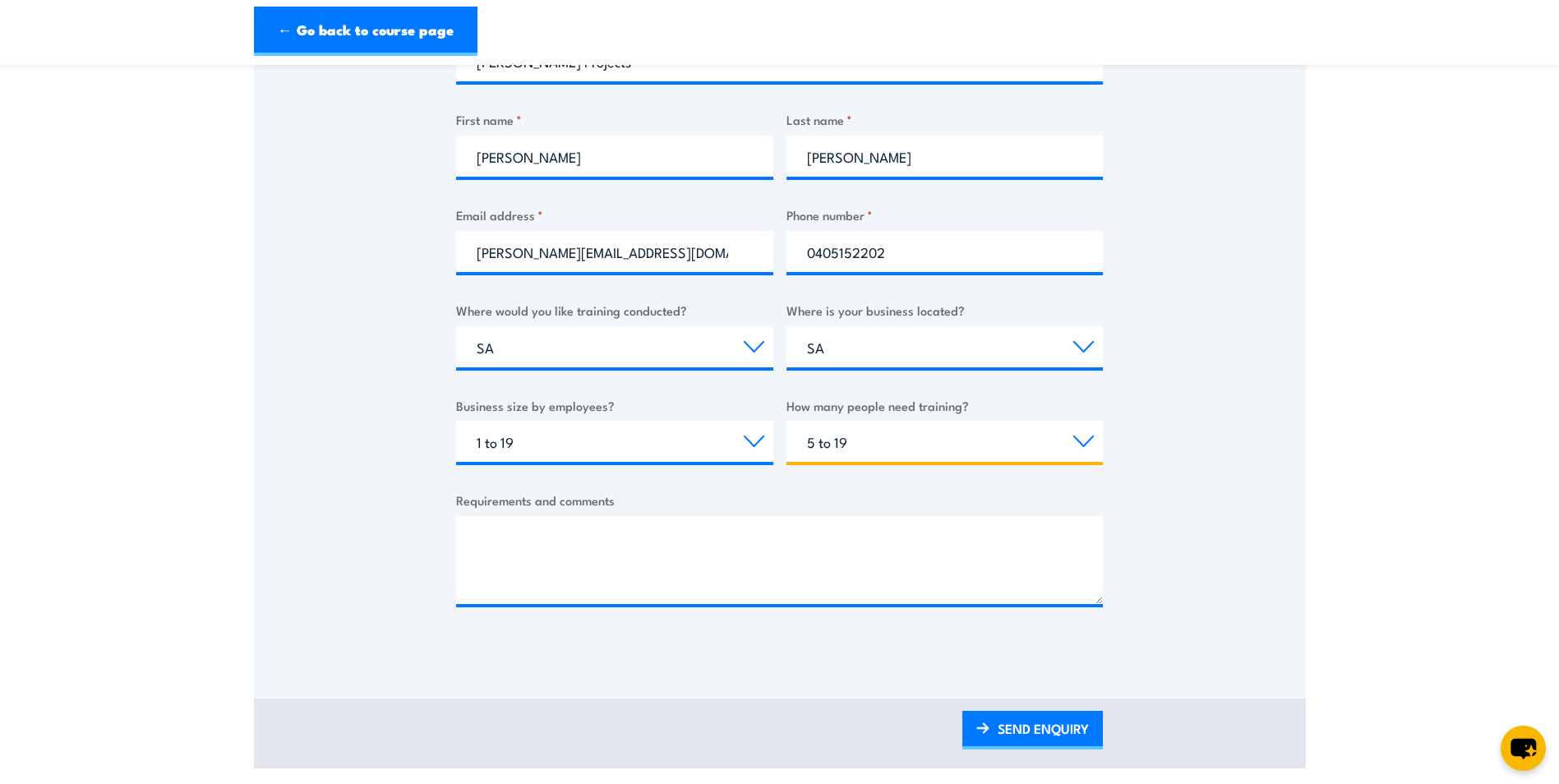
scroll to position [411, 0]
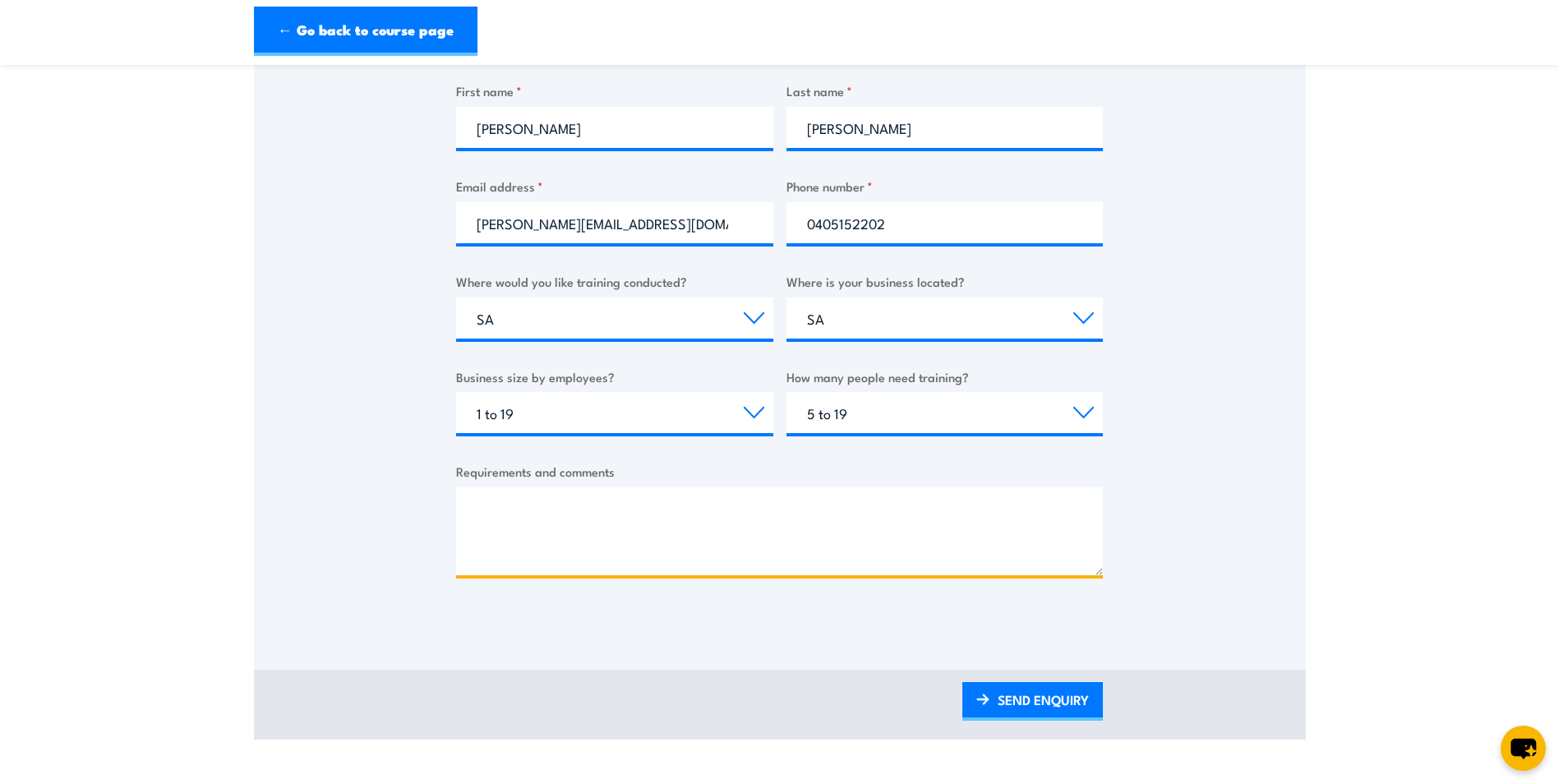
click at [603, 554] on textarea "Requirements and comments" at bounding box center [780, 531] width 647 height 88
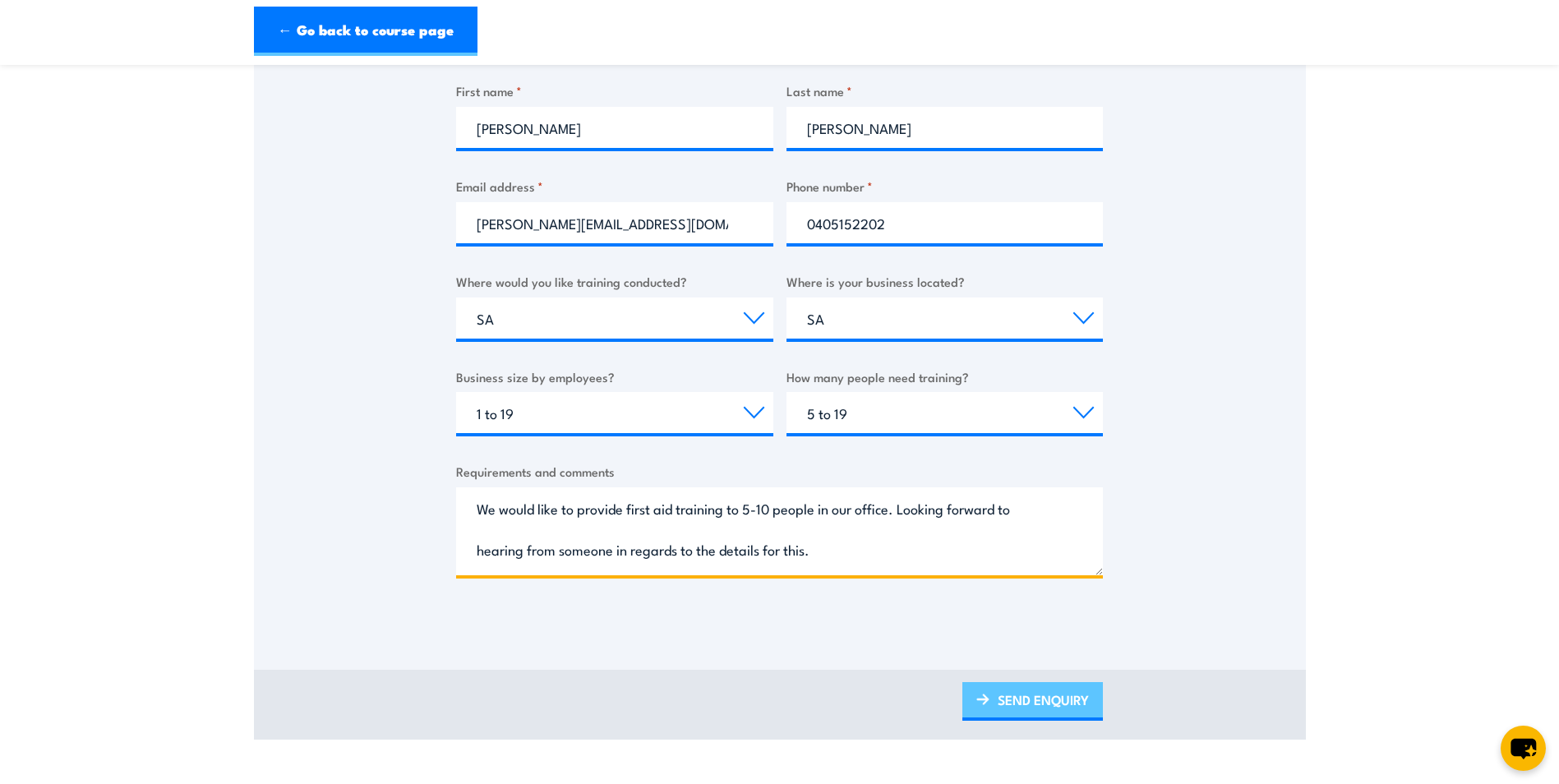
type textarea "We would like to provide first aid training to 5-10 people in our office. Looki…"
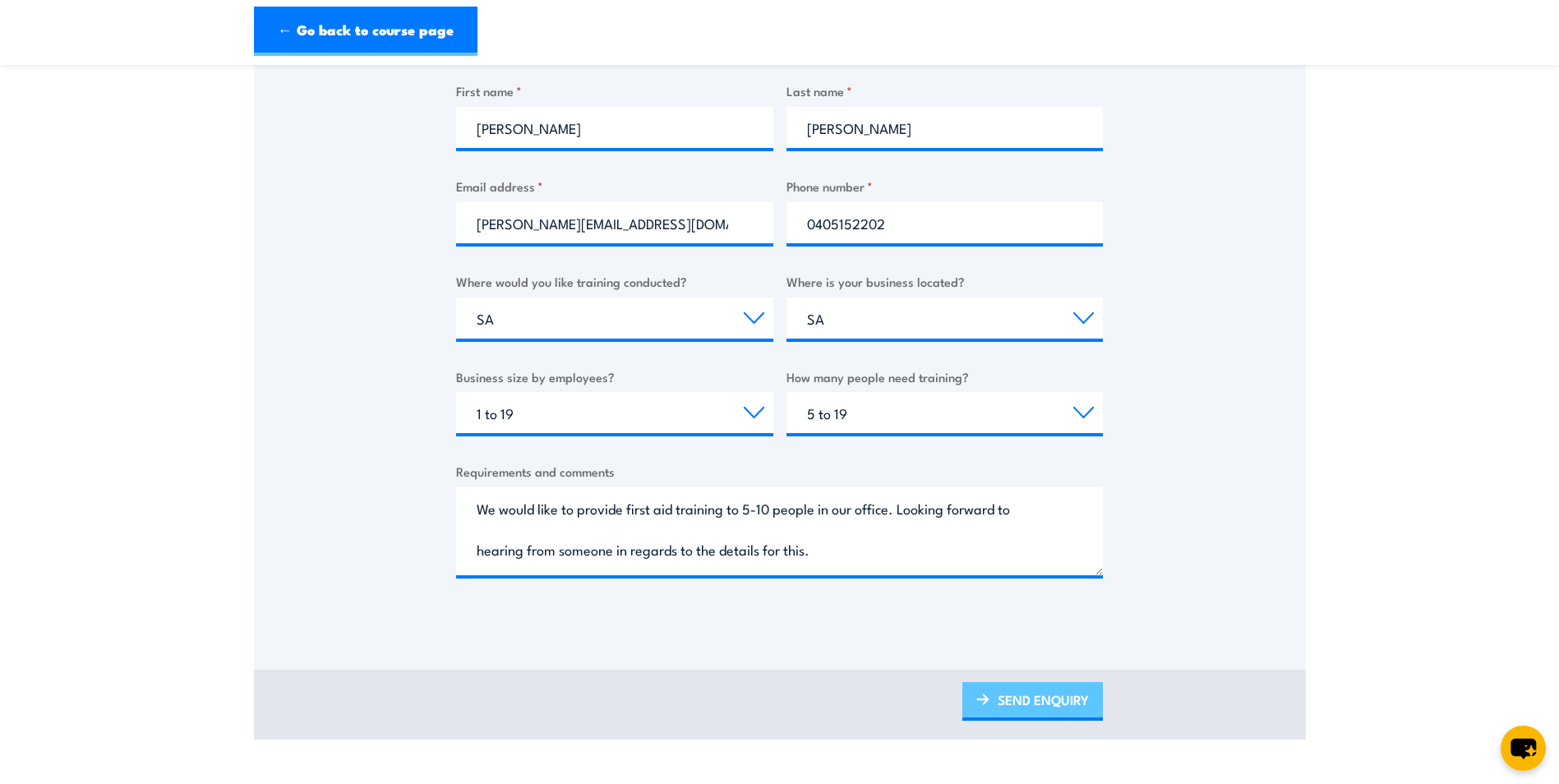
click at [1044, 702] on link "SEND ENQUIRY" at bounding box center [1032, 702] width 140 height 39
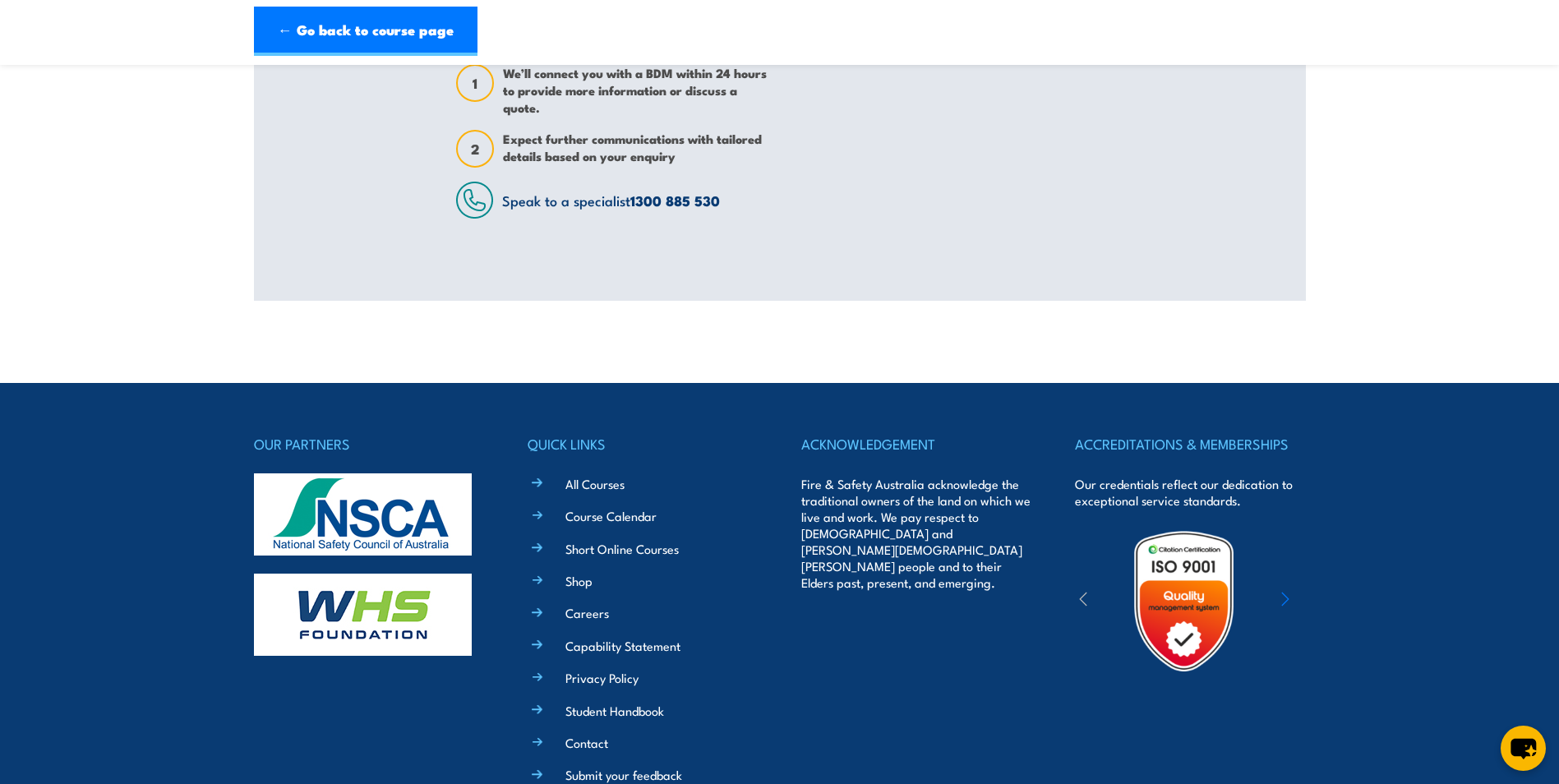
scroll to position [0, 0]
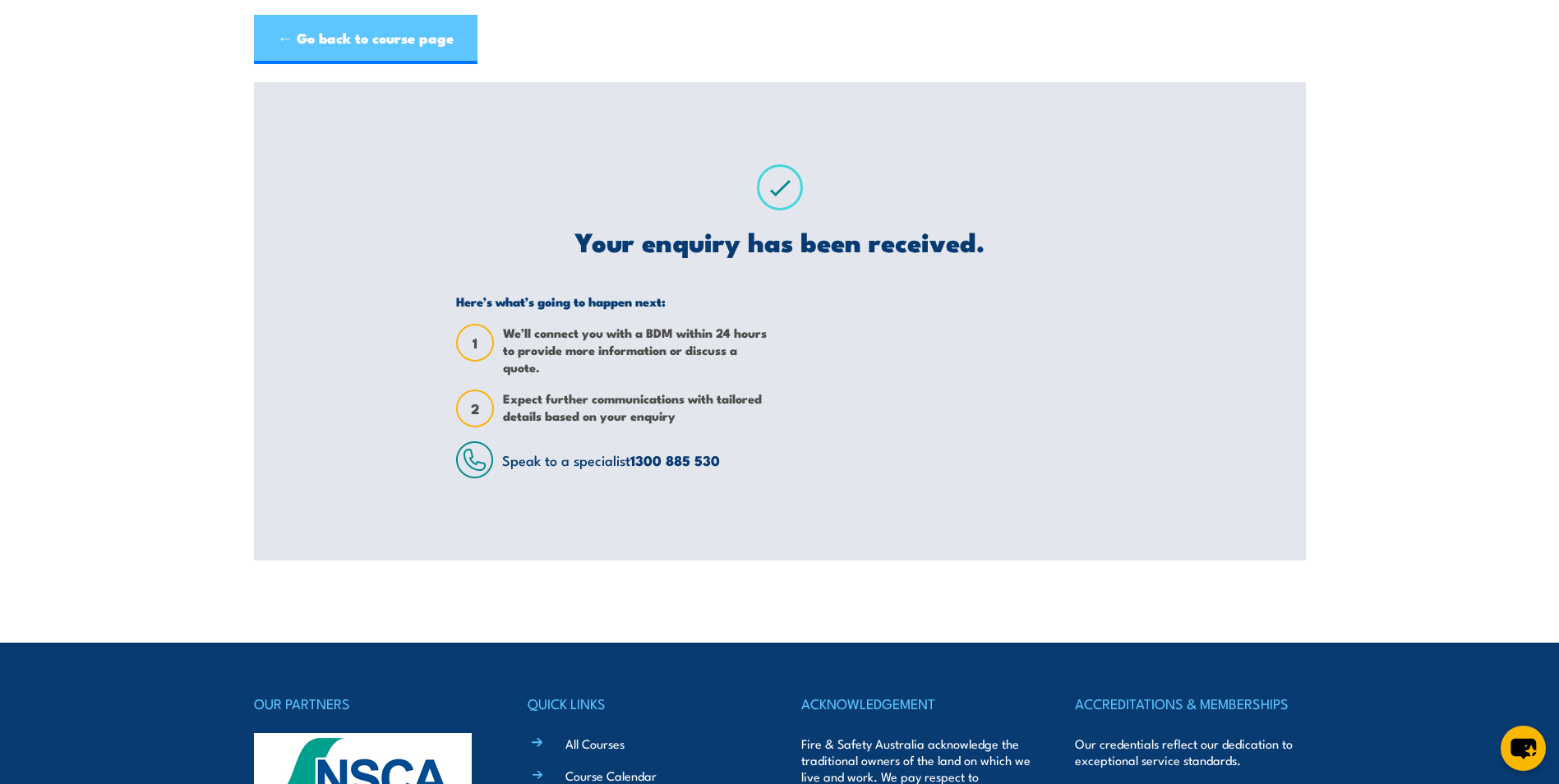
click at [391, 35] on link "← Go back to course page" at bounding box center [365, 39] width 223 height 50
